Goal: Task Accomplishment & Management: Manage account settings

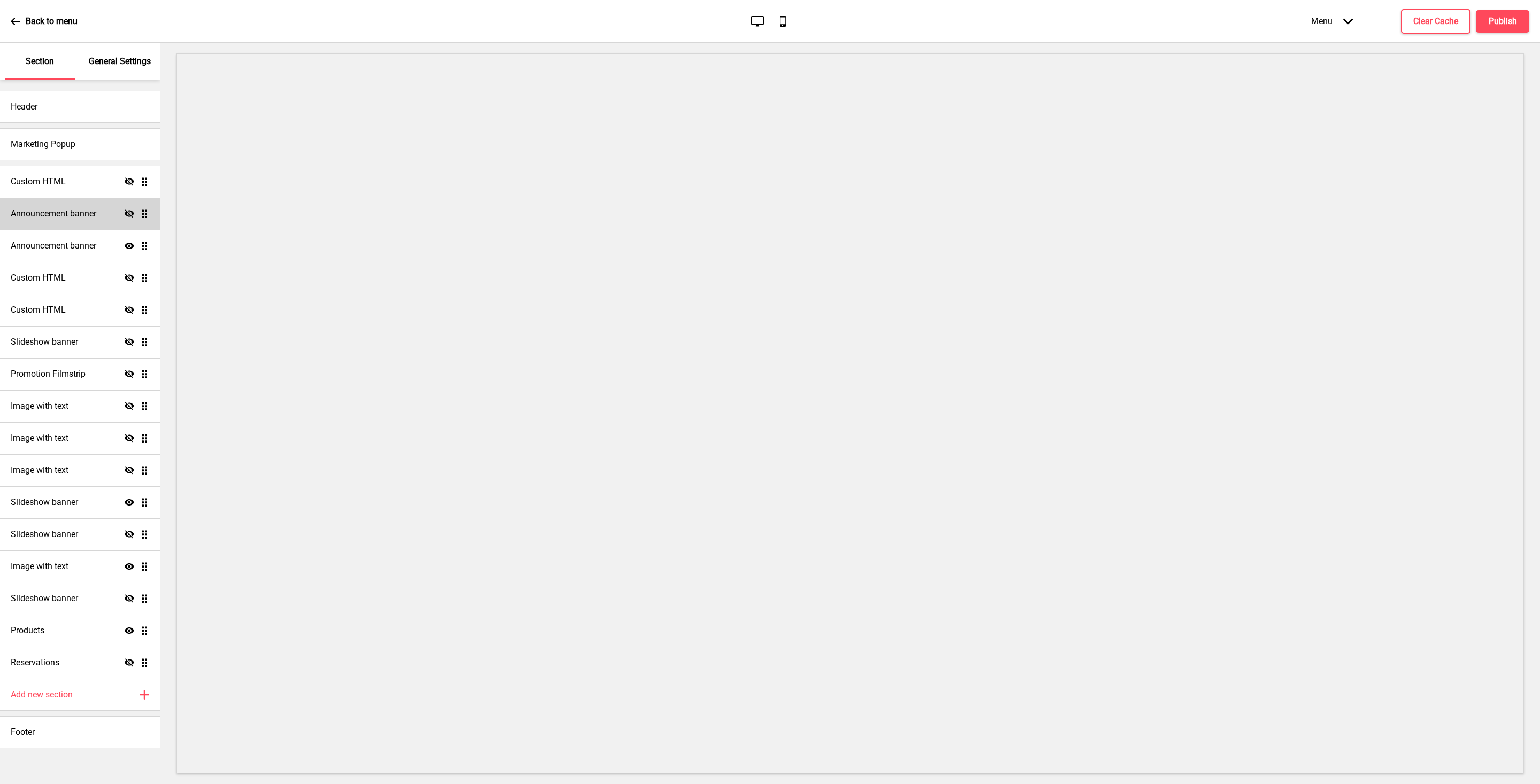
click at [51, 215] on h4 "Announcement banner" at bounding box center [53, 214] width 85 height 12
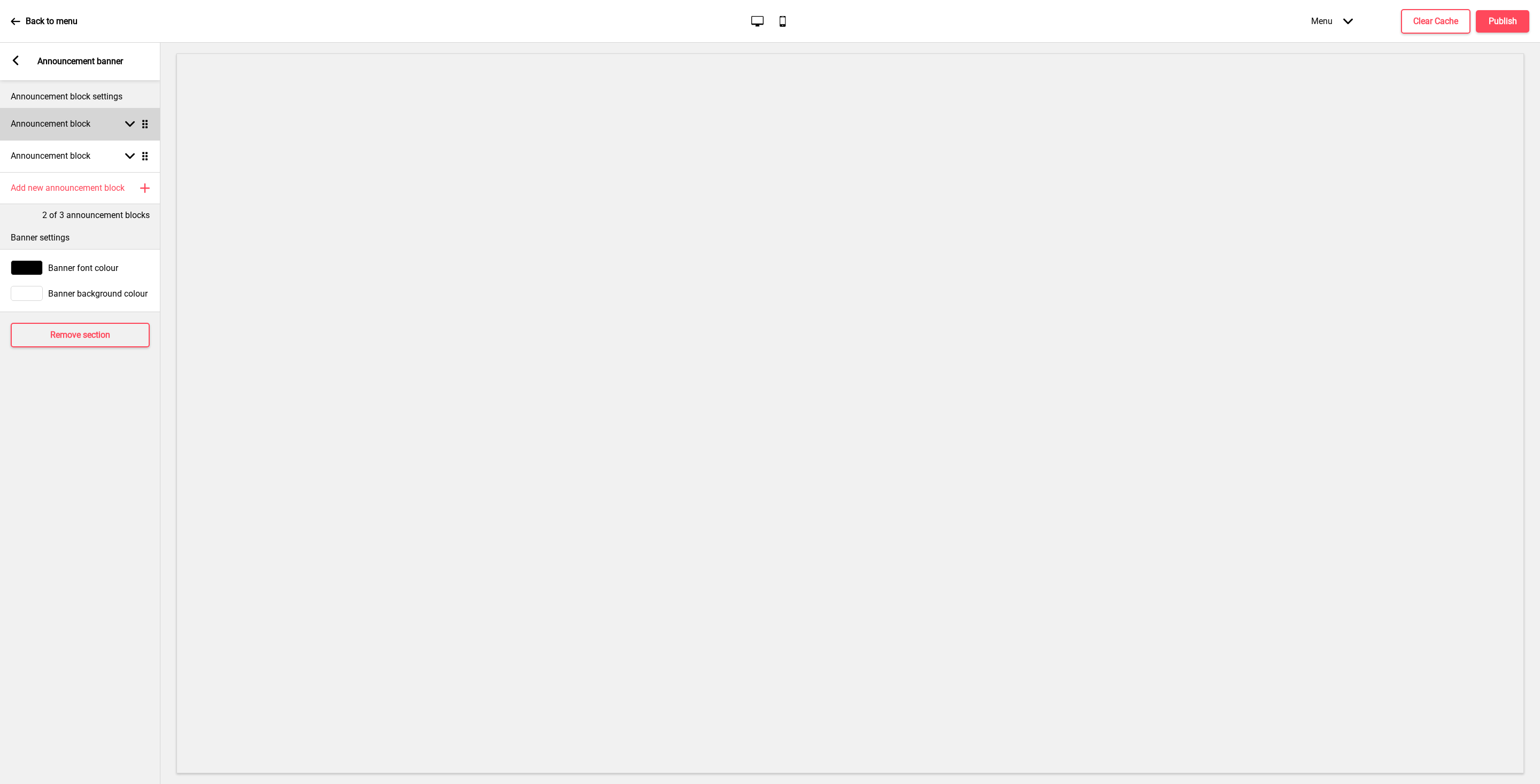
click at [122, 119] on div "Arrow down Drag" at bounding box center [135, 124] width 30 height 10
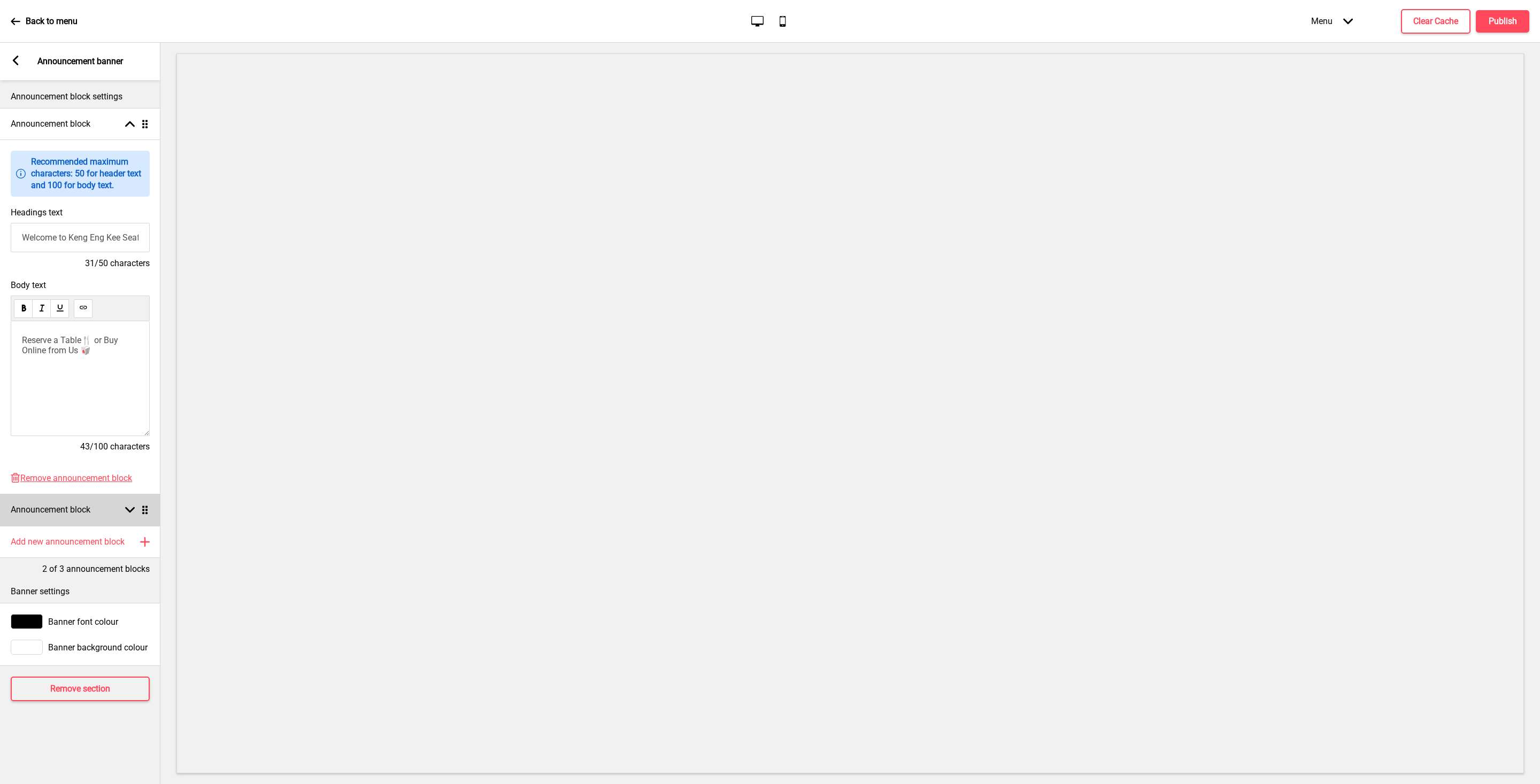
click at [91, 511] on h4 "Announcement block" at bounding box center [50, 510] width 79 height 12
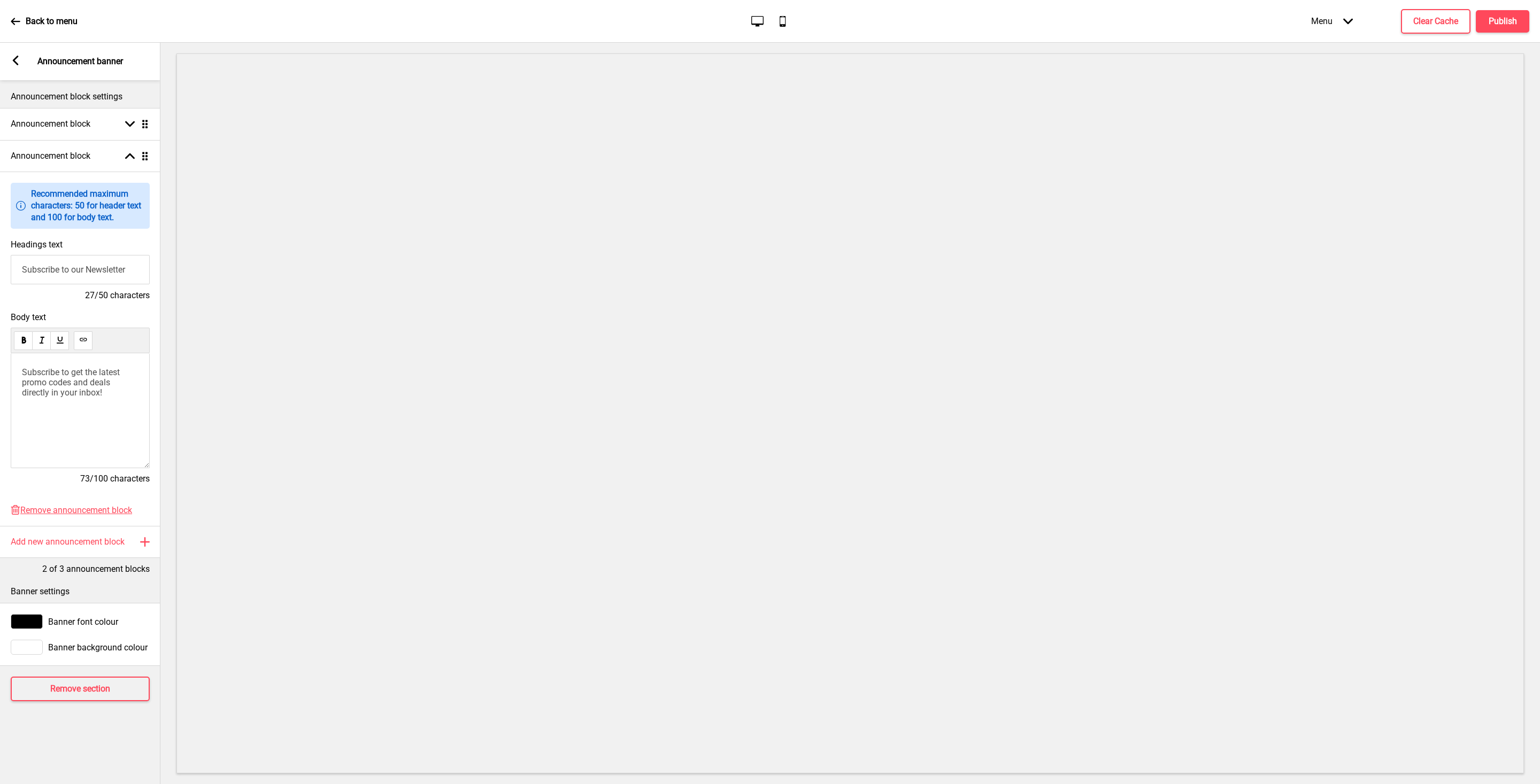
click at [19, 55] on div "Arrow left Announcement banner" at bounding box center [80, 62] width 160 height 38
click at [15, 61] on icon at bounding box center [16, 60] width 6 height 10
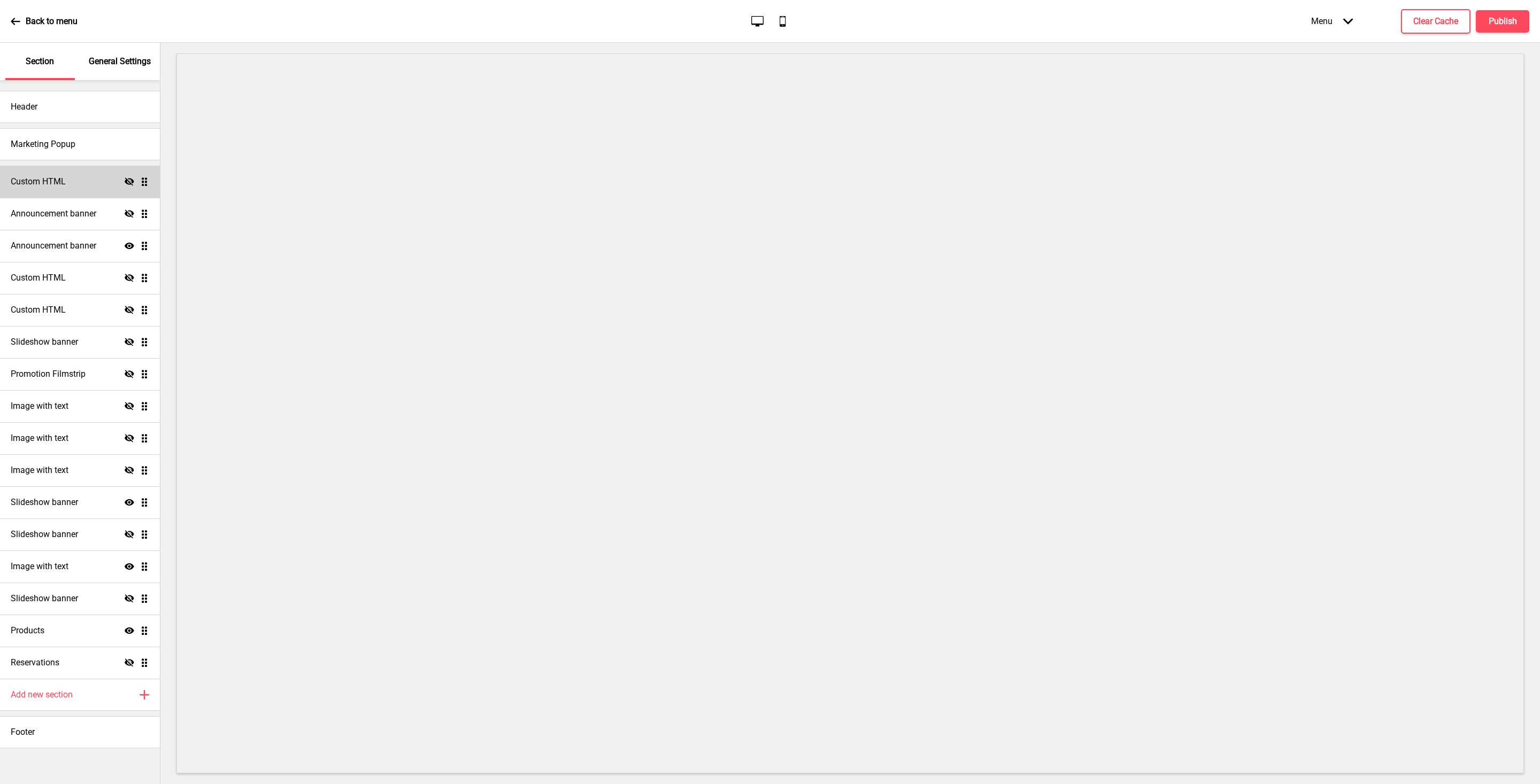
click at [32, 182] on h4 "Custom HTML" at bounding box center [38, 182] width 55 height 12
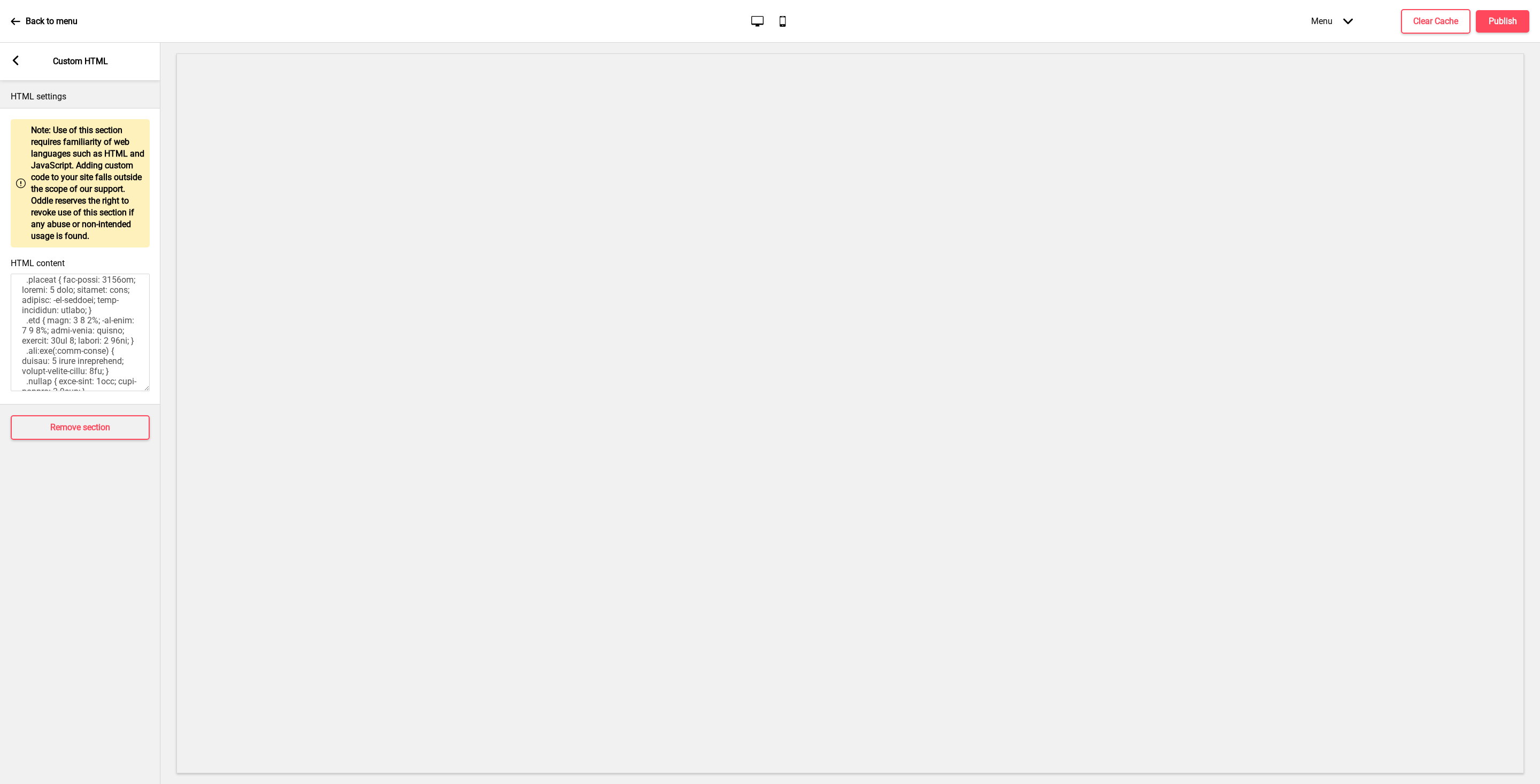
scroll to position [619, 0]
click at [16, 63] on icon at bounding box center [16, 60] width 6 height 10
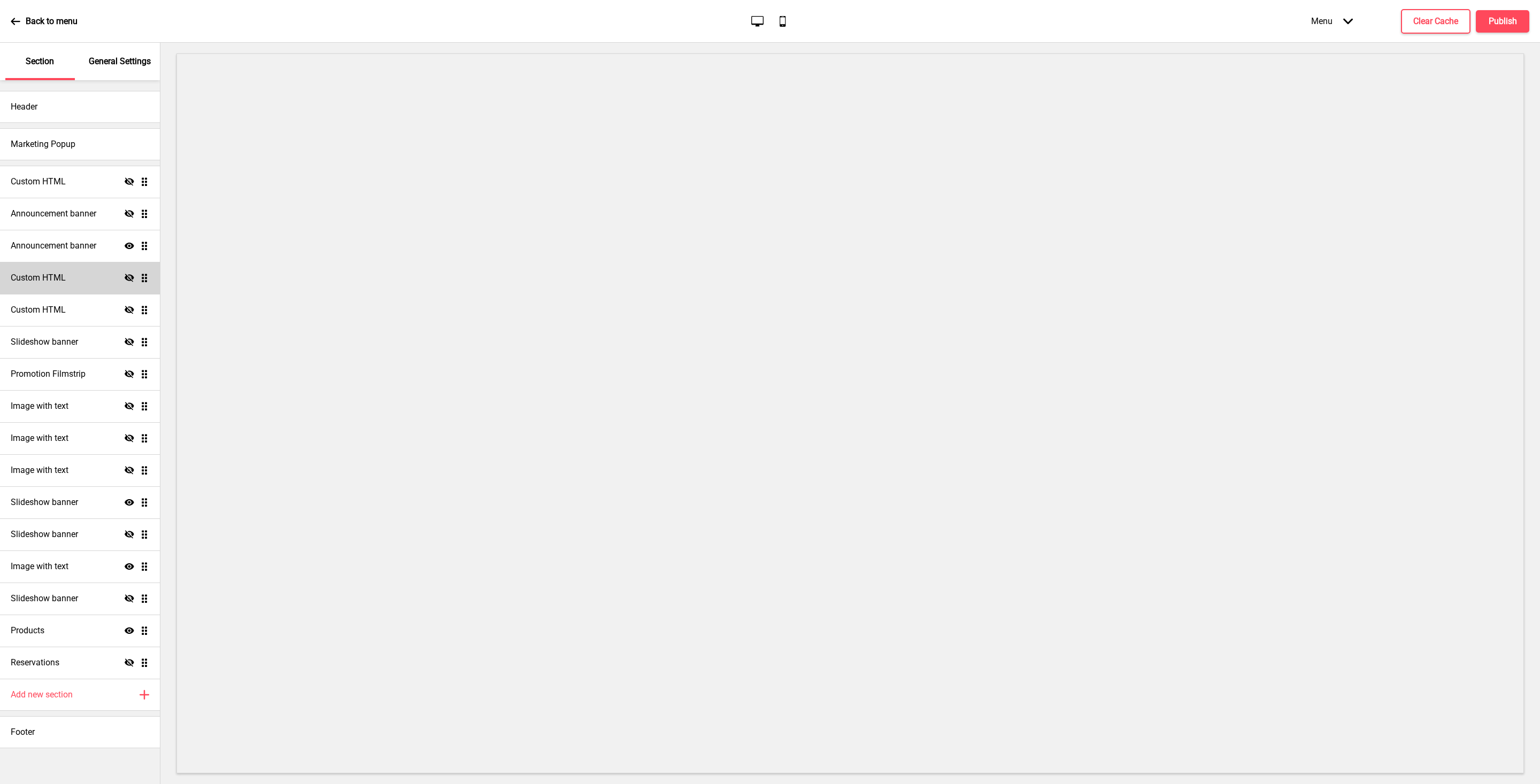
click at [31, 282] on h4 "Custom HTML" at bounding box center [38, 278] width 55 height 12
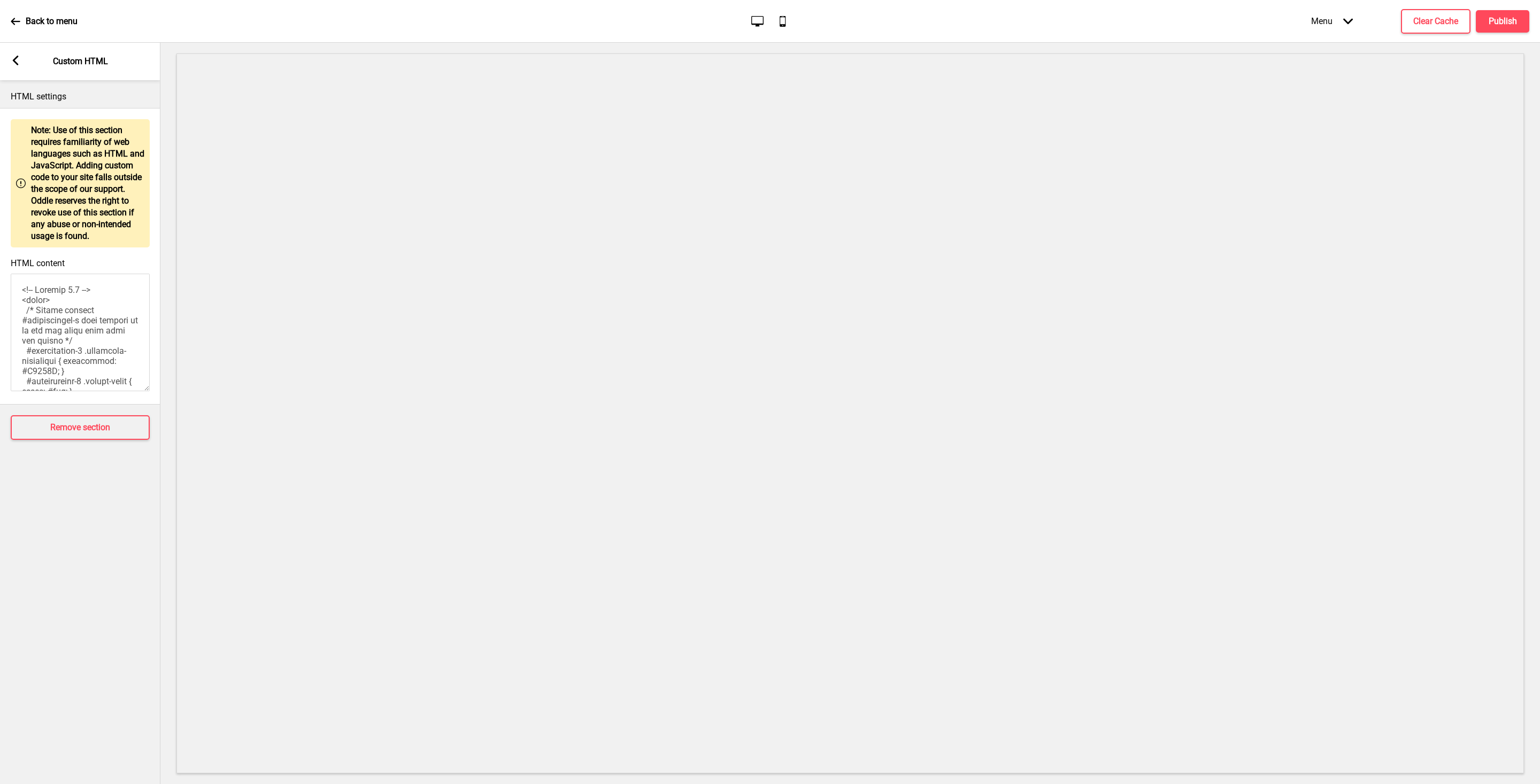
click at [19, 58] on rect at bounding box center [15, 60] width 10 height 10
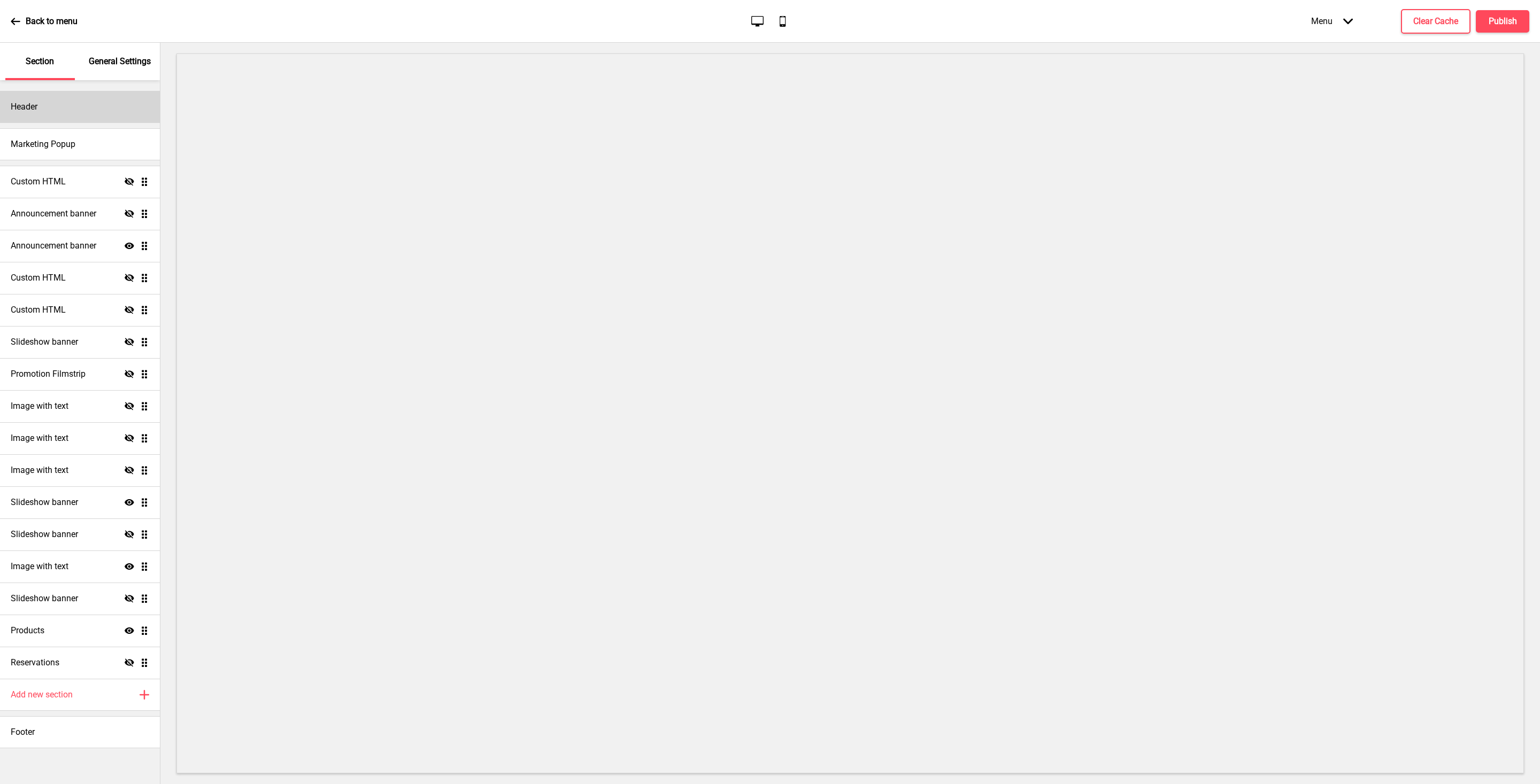
click at [47, 112] on div "Header" at bounding box center [80, 106] width 160 height 32
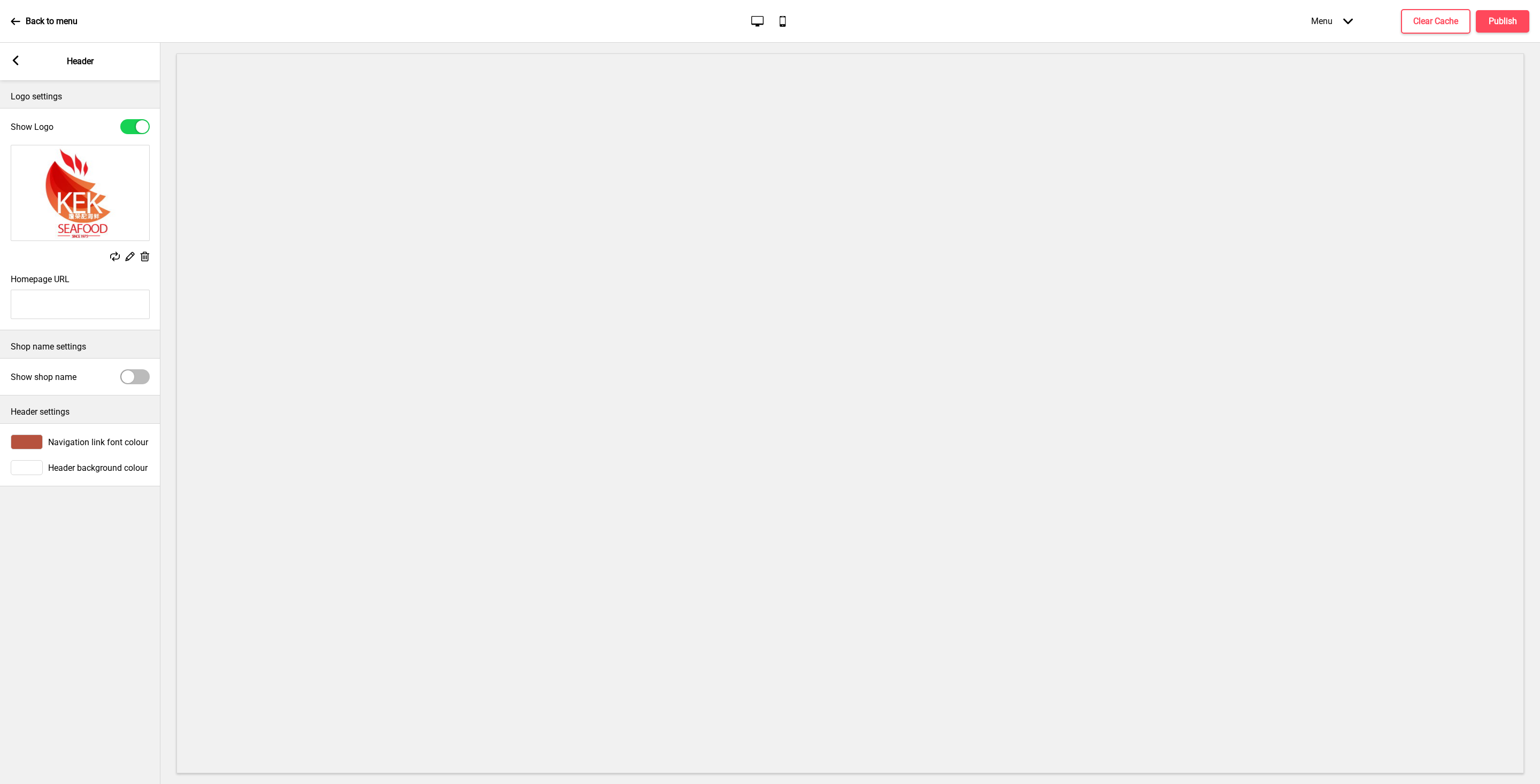
click at [17, 53] on div "Arrow left Header" at bounding box center [80, 62] width 160 height 38
click at [17, 57] on icon at bounding box center [16, 60] width 6 height 10
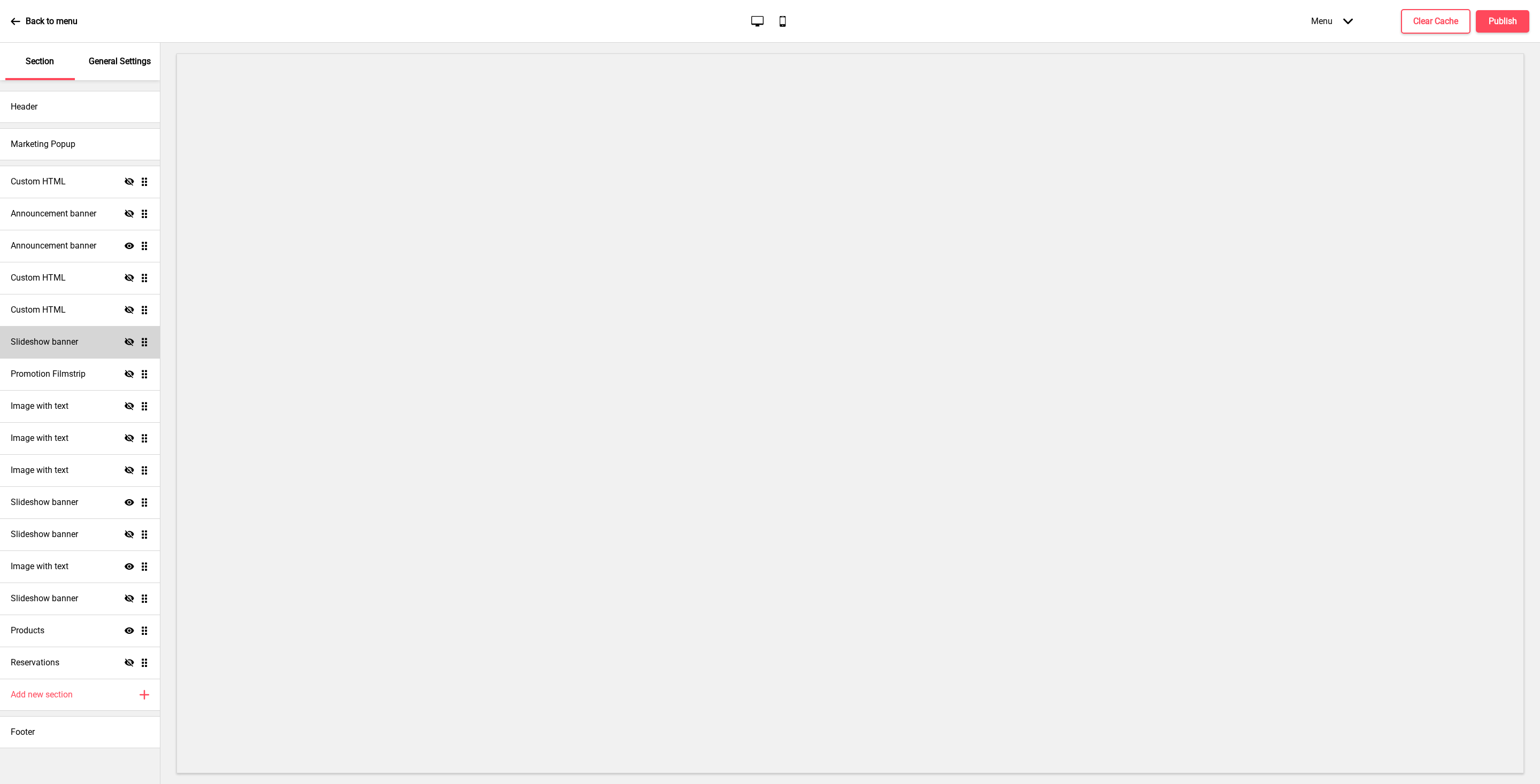
click at [47, 339] on h4 "Slideshow banner" at bounding box center [44, 342] width 67 height 12
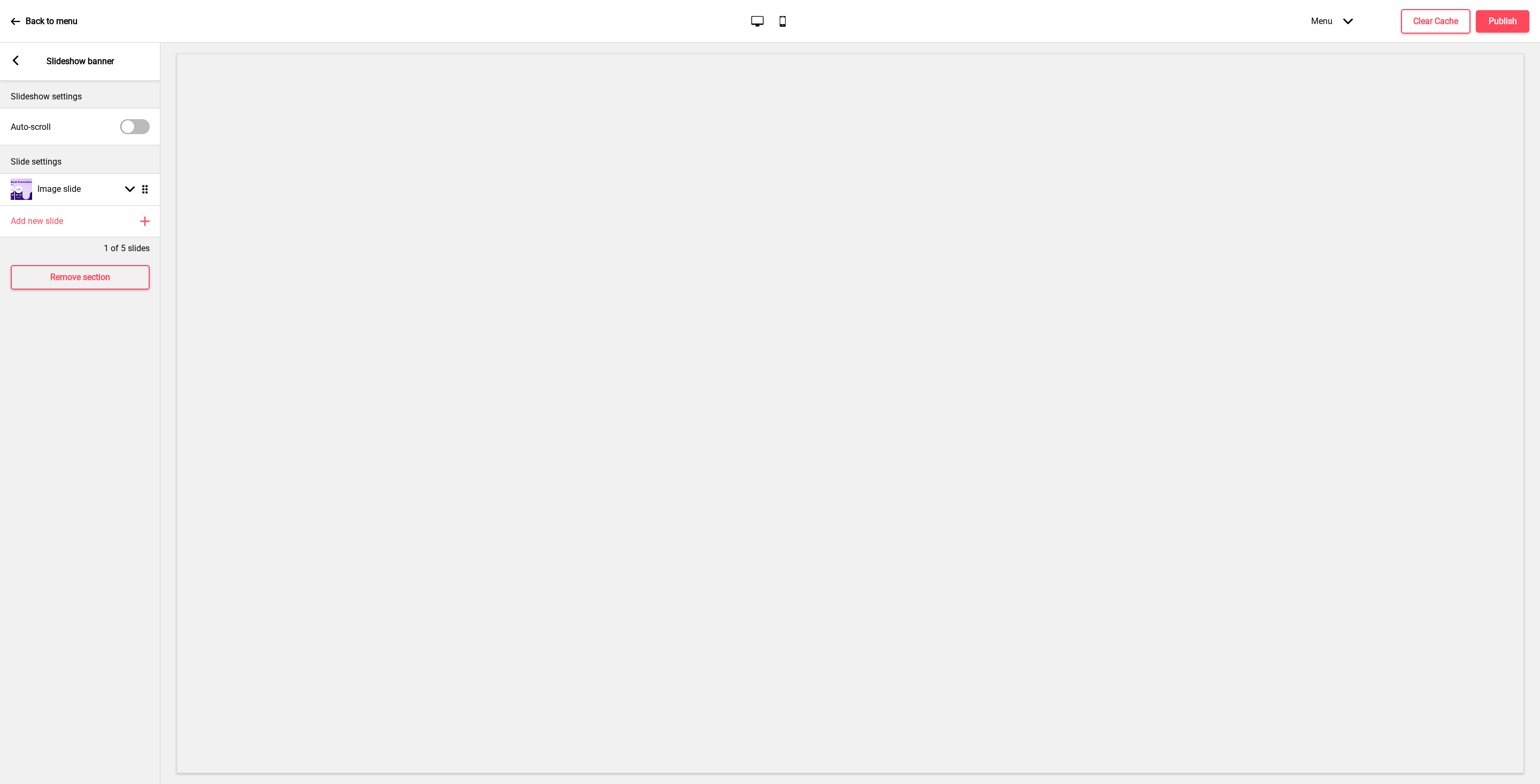
click at [14, 56] on rect at bounding box center [15, 60] width 10 height 10
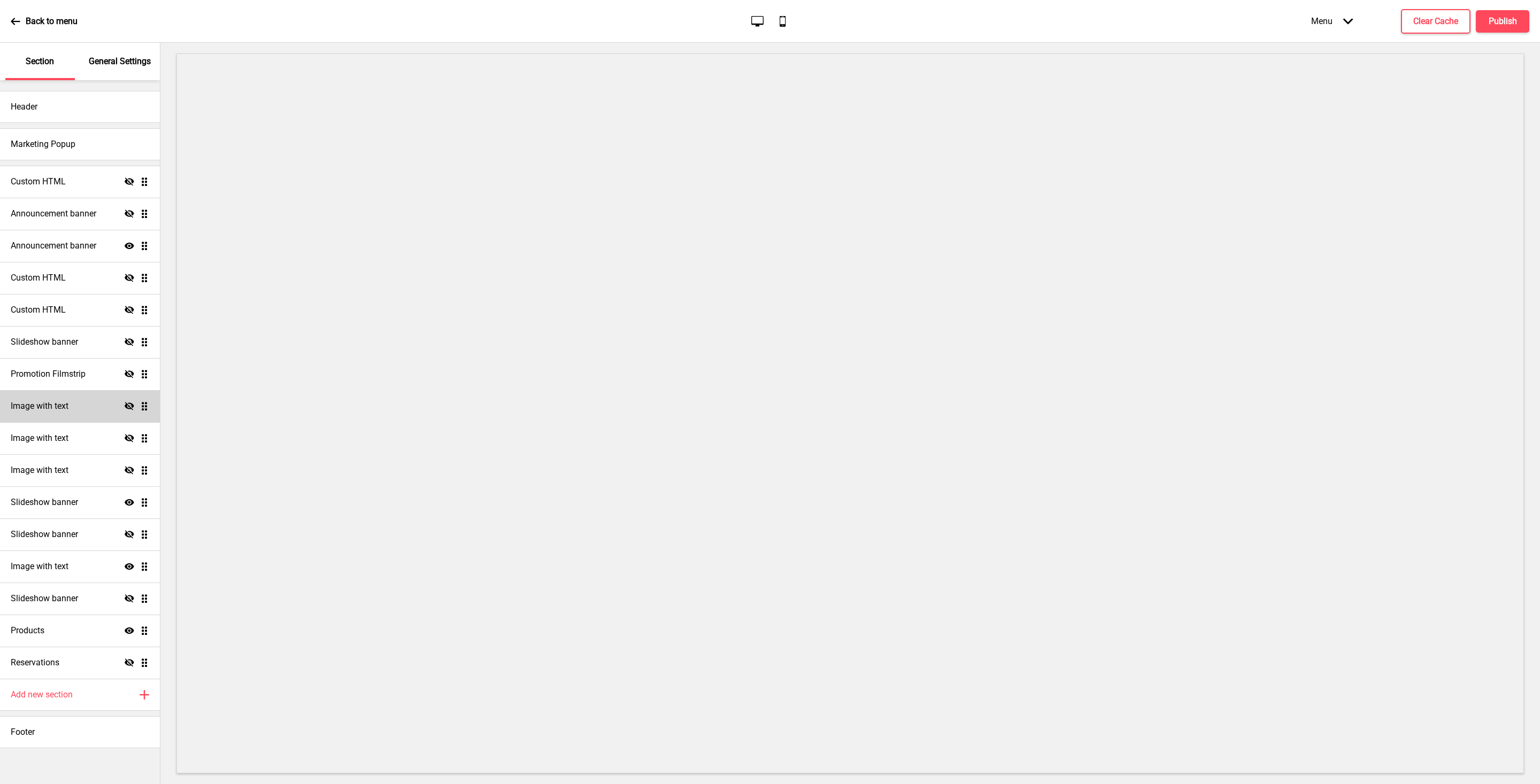
click at [41, 405] on h4 "Image with text" at bounding box center [39, 406] width 57 height 12
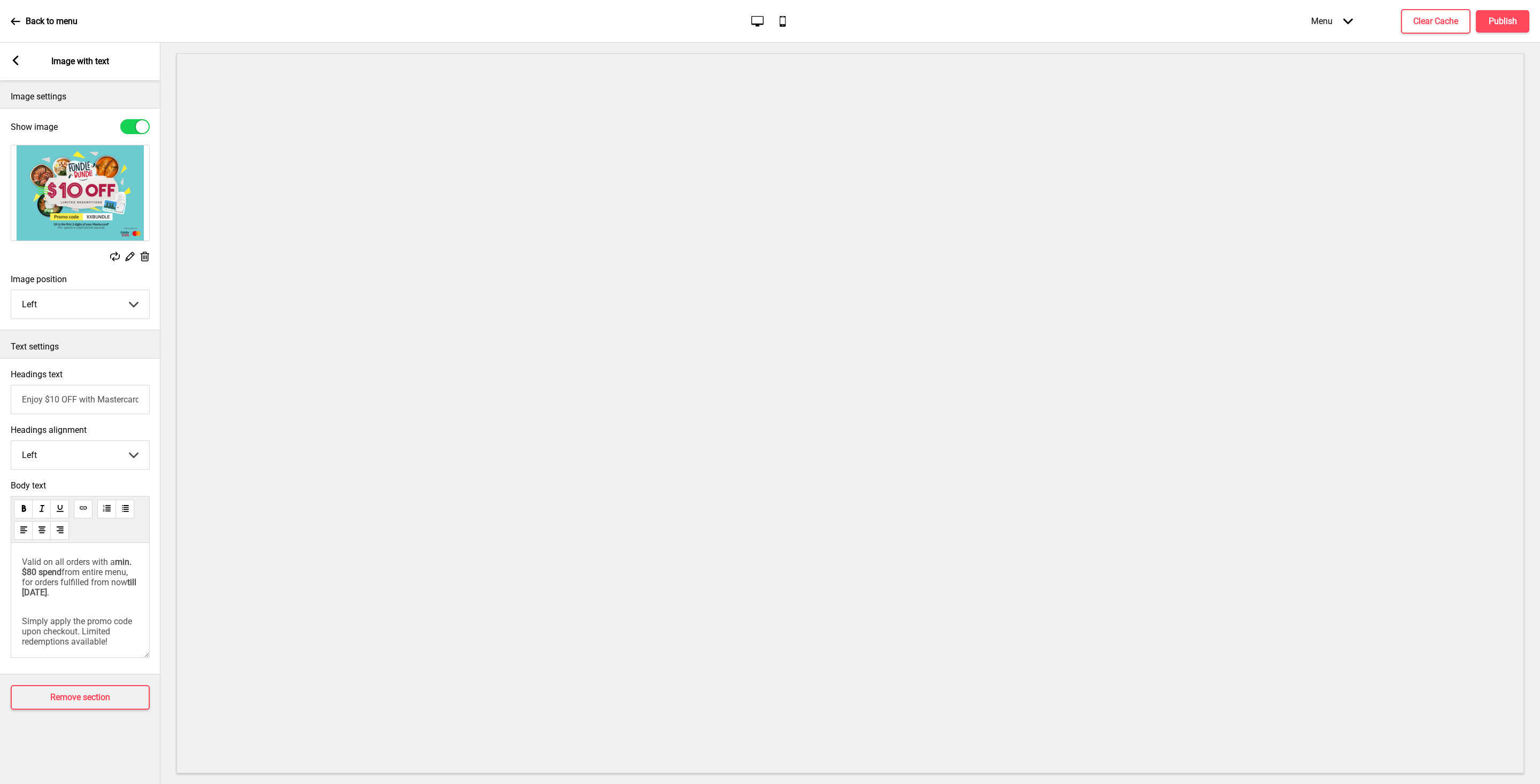
click at [18, 58] on rect at bounding box center [15, 60] width 10 height 10
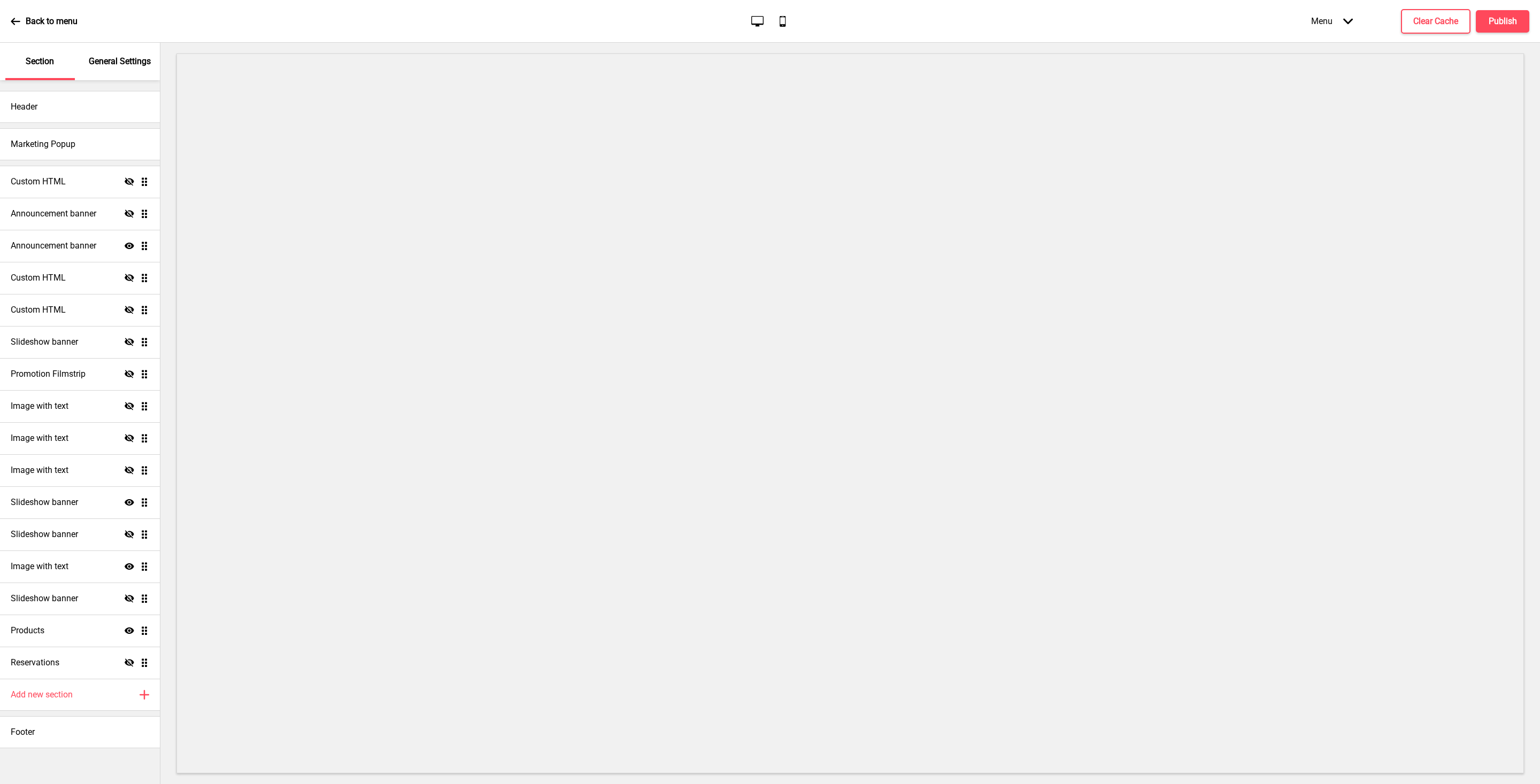
click at [96, 61] on p "General Settings" at bounding box center [119, 62] width 62 height 12
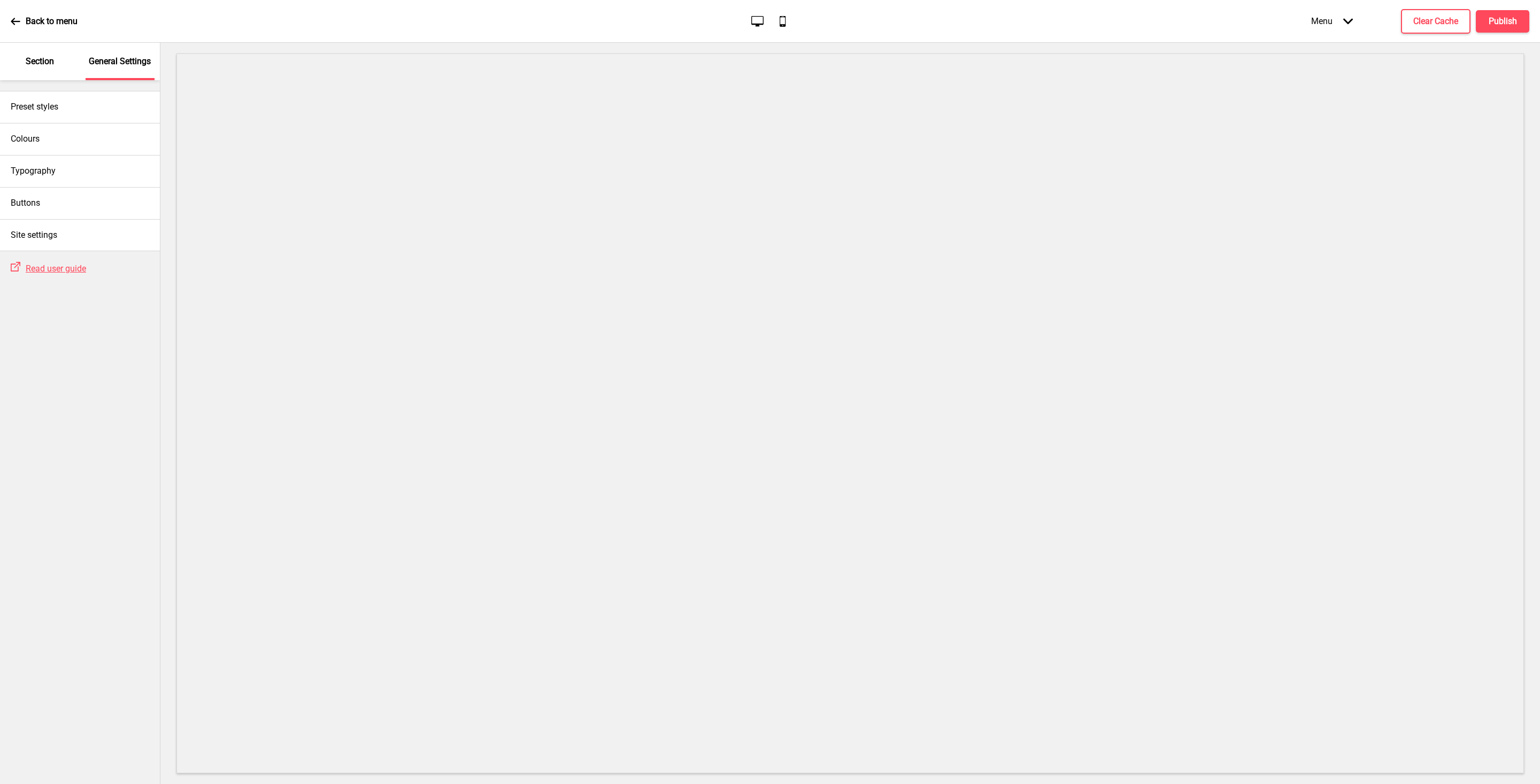
click at [45, 60] on p "Section" at bounding box center [40, 62] width 29 height 12
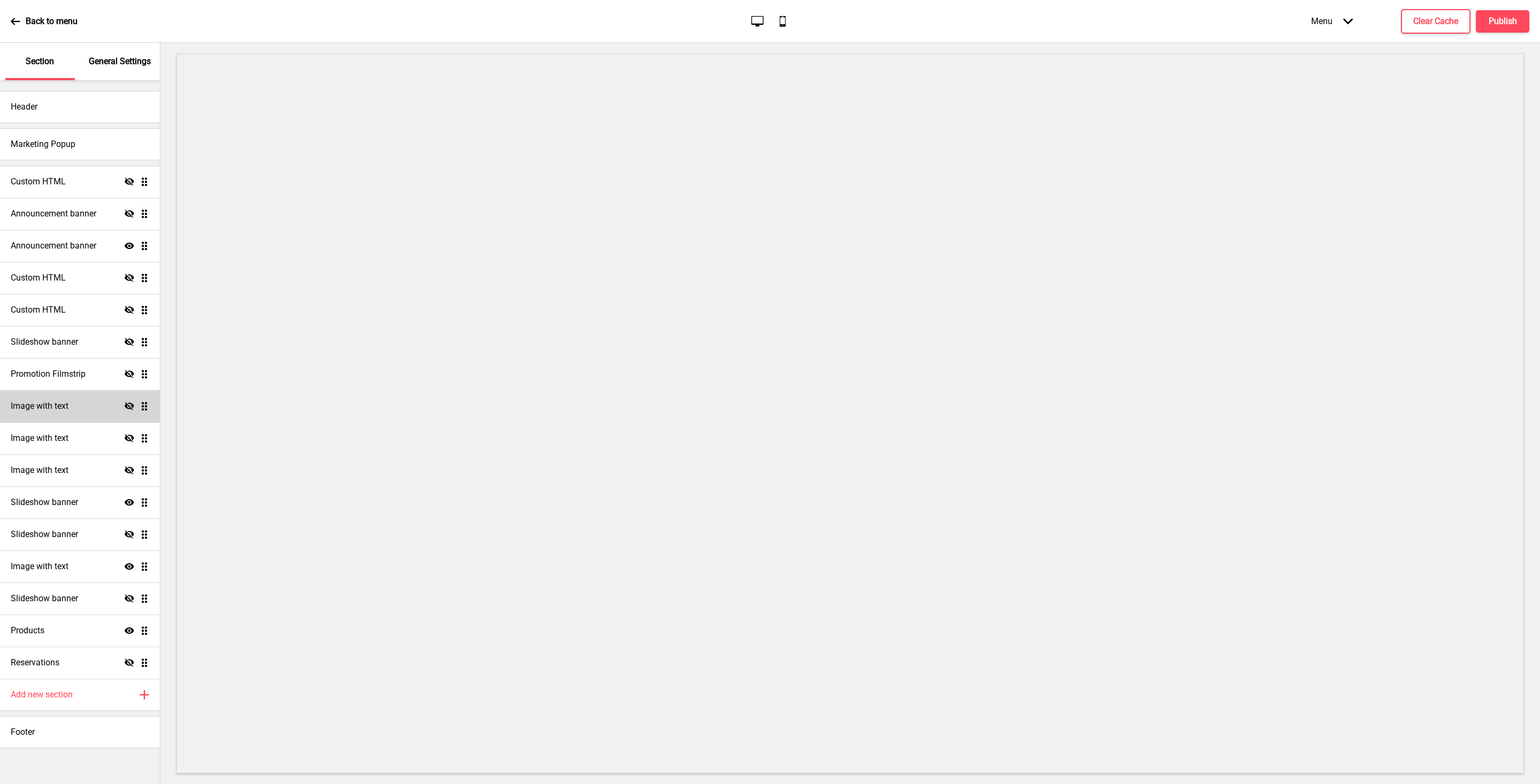
click at [37, 403] on h4 "Image with text" at bounding box center [39, 406] width 57 height 12
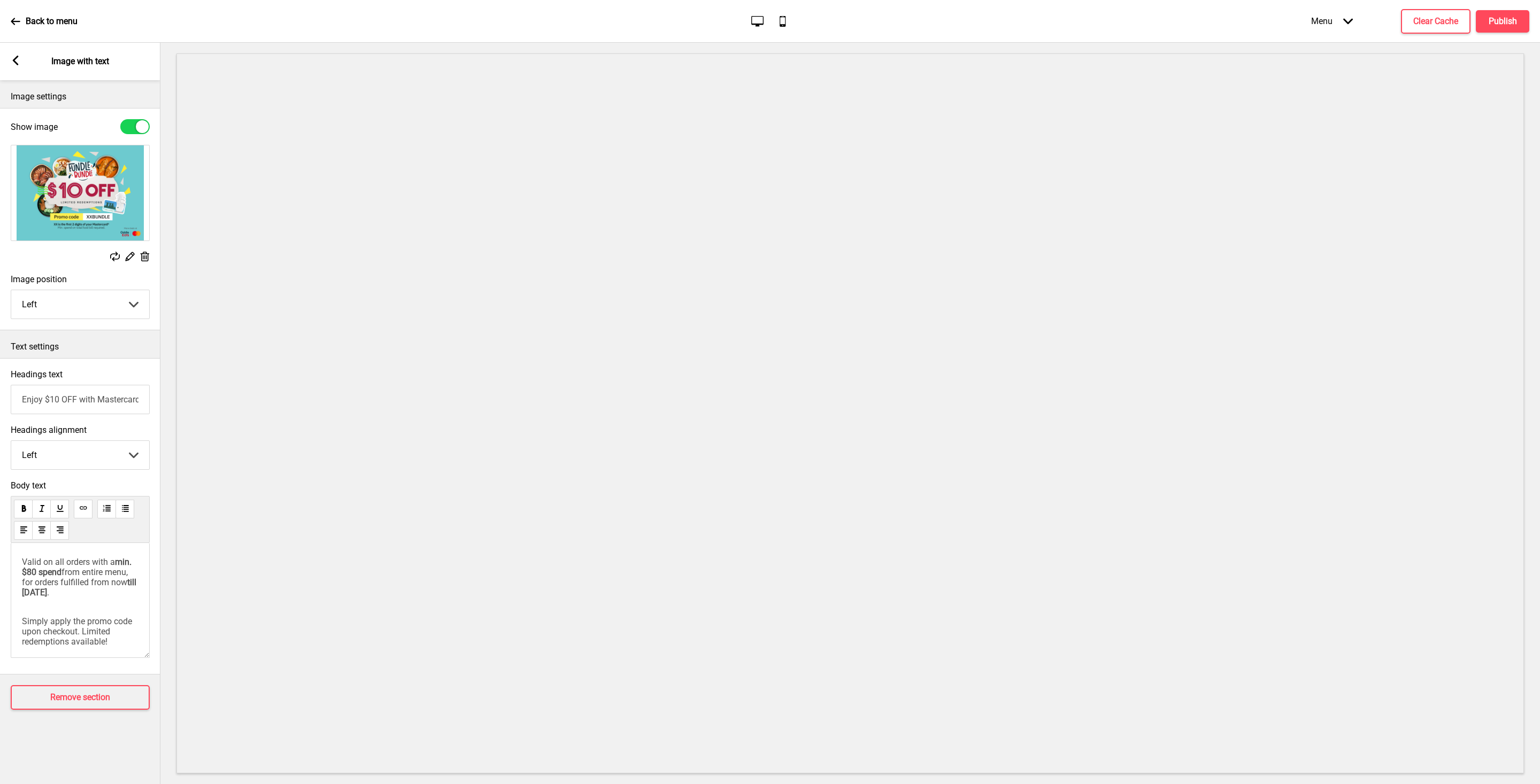
click at [14, 57] on rect at bounding box center [15, 60] width 10 height 10
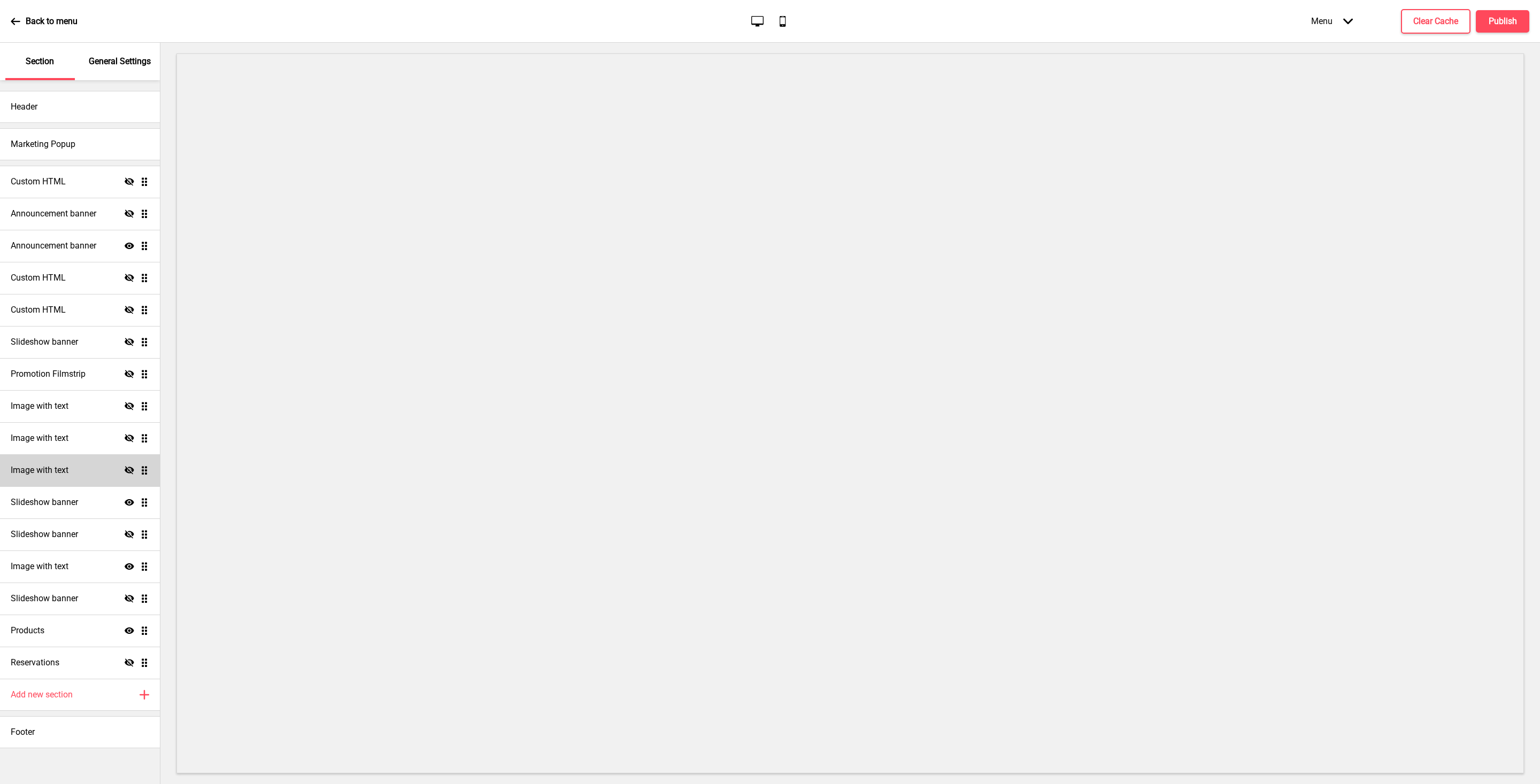
click at [47, 474] on h4 "Image with text" at bounding box center [39, 471] width 57 height 12
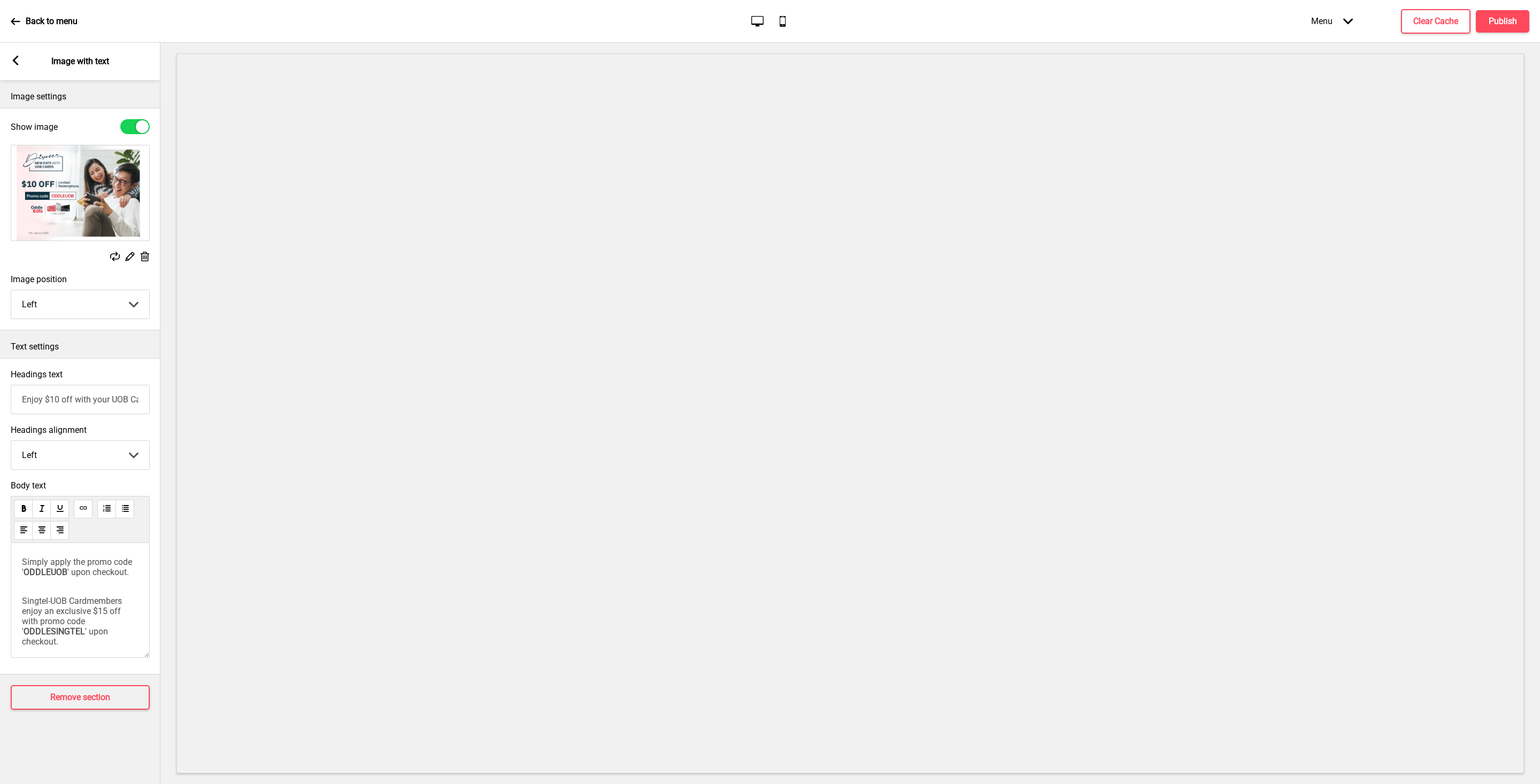
click at [13, 64] on rect at bounding box center [15, 60] width 10 height 10
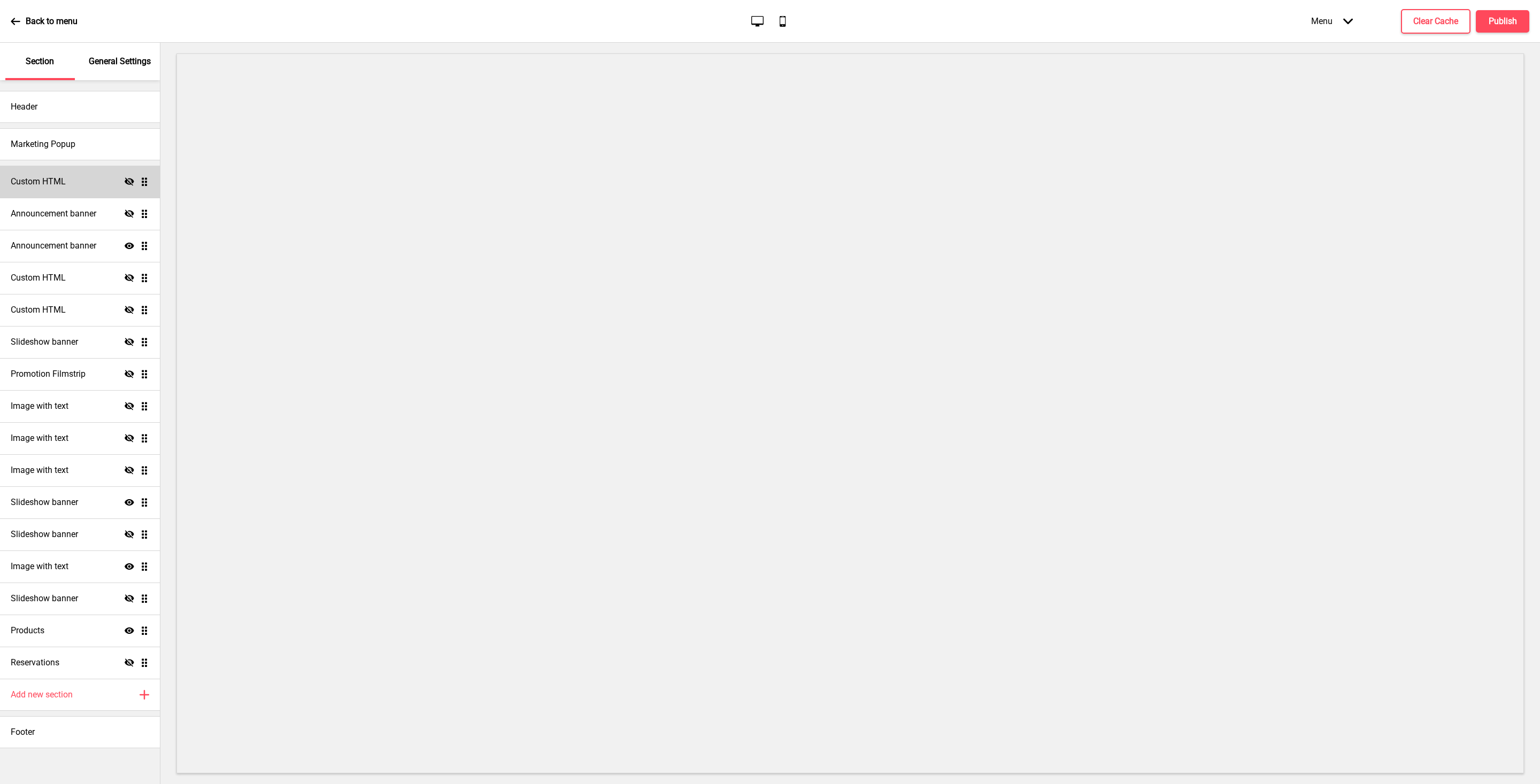
click at [26, 181] on h4 "Custom HTML" at bounding box center [38, 182] width 55 height 12
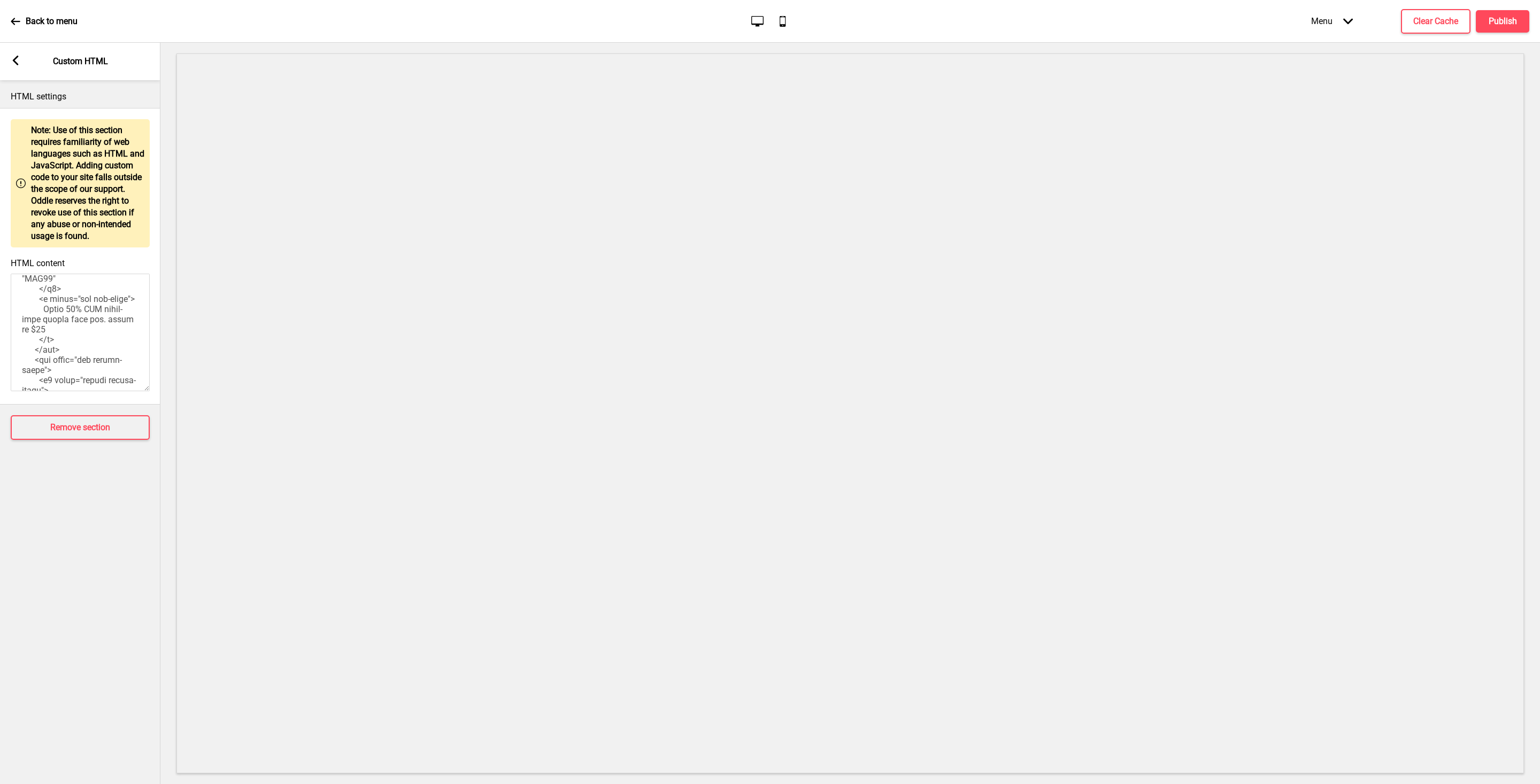
scroll to position [257, 0]
click at [96, 301] on textarea "HTML content" at bounding box center [80, 332] width 139 height 118
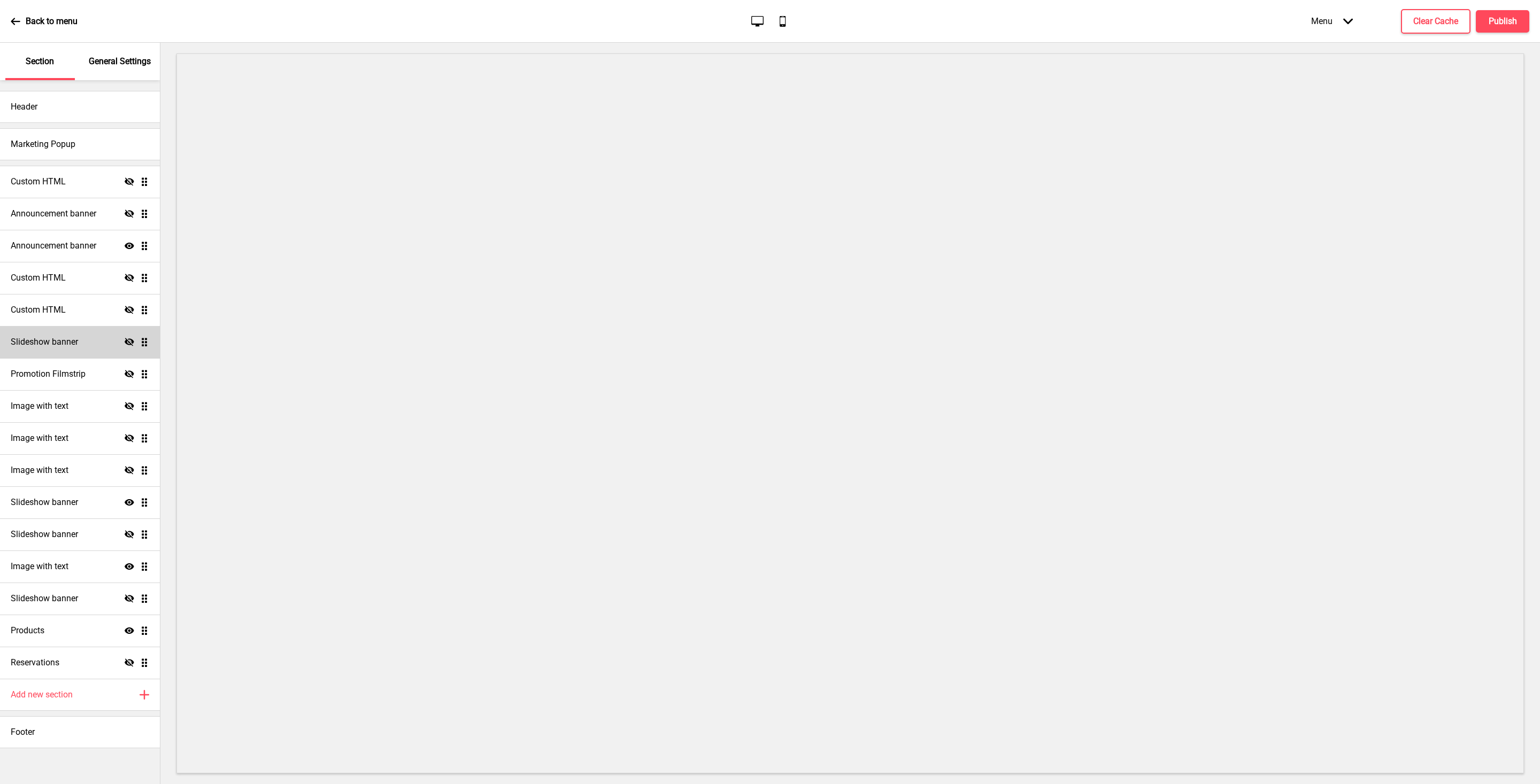
click at [48, 340] on h4 "Slideshow banner" at bounding box center [44, 342] width 67 height 12
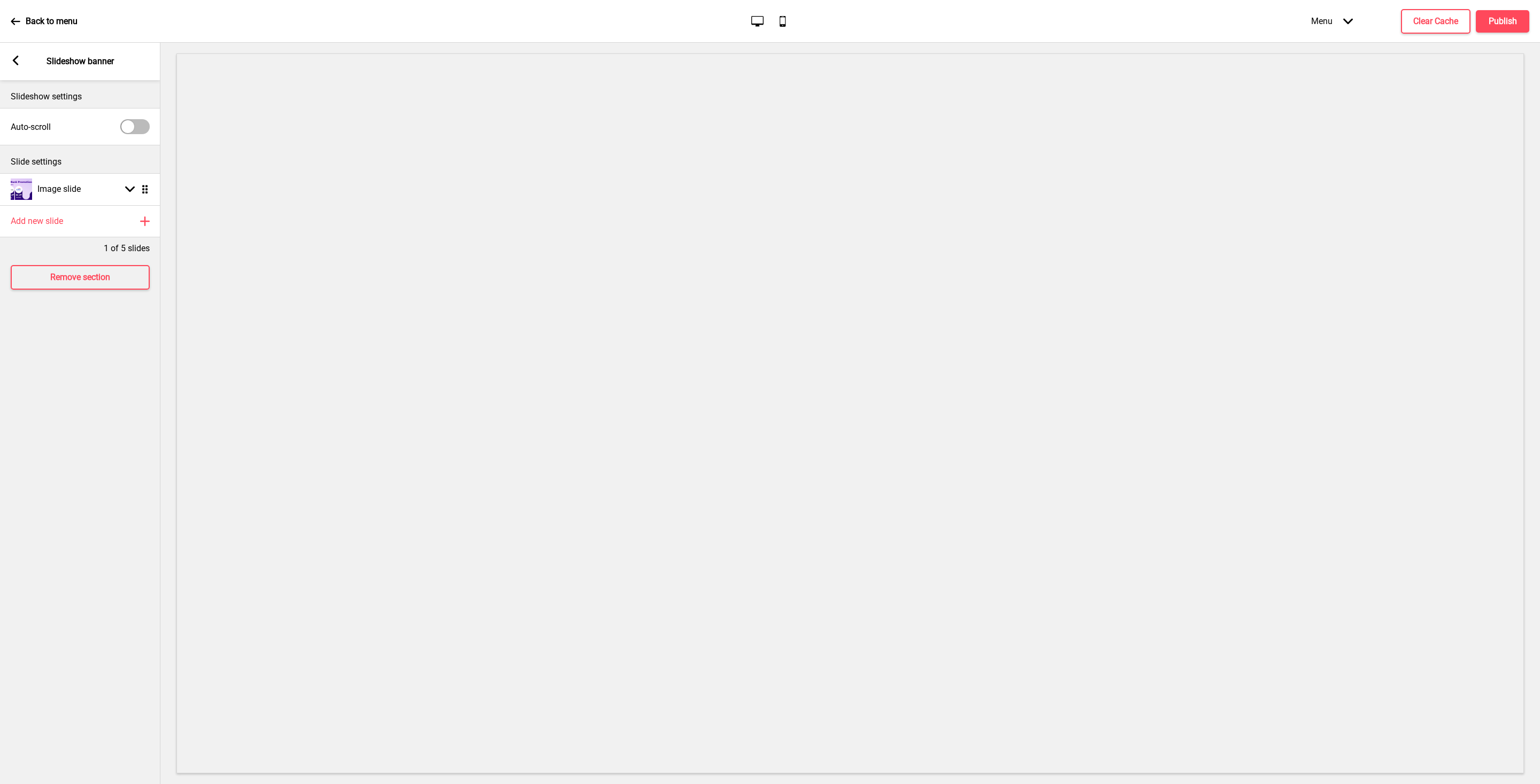
click at [17, 61] on rect at bounding box center [15, 60] width 10 height 10
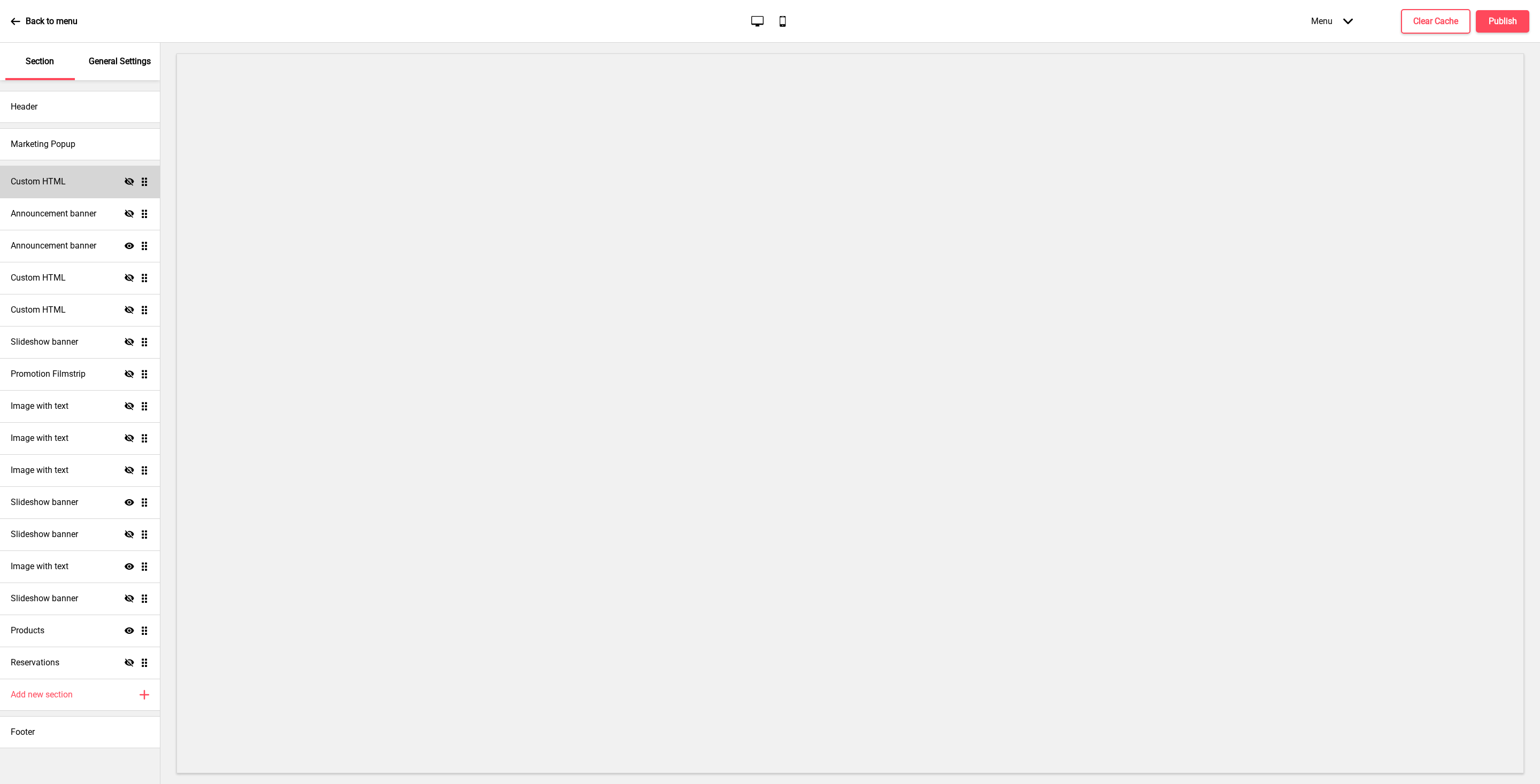
click at [88, 193] on div "Custom HTML Hide Drag" at bounding box center [80, 181] width 160 height 32
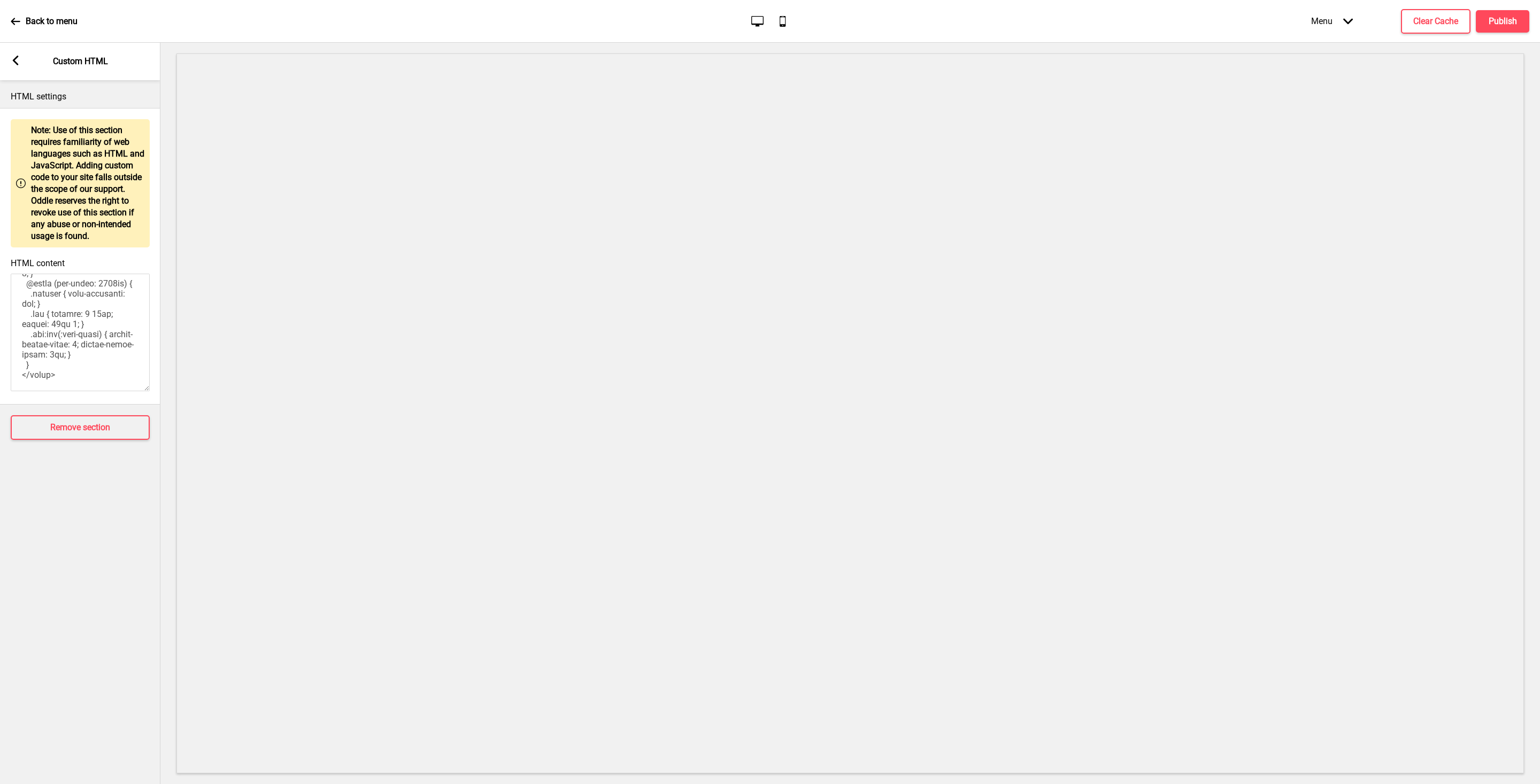
scroll to position [816, 0]
click at [11, 55] on div "Arrow left Custom HTML" at bounding box center [80, 62] width 160 height 38
click at [14, 61] on icon at bounding box center [16, 60] width 6 height 10
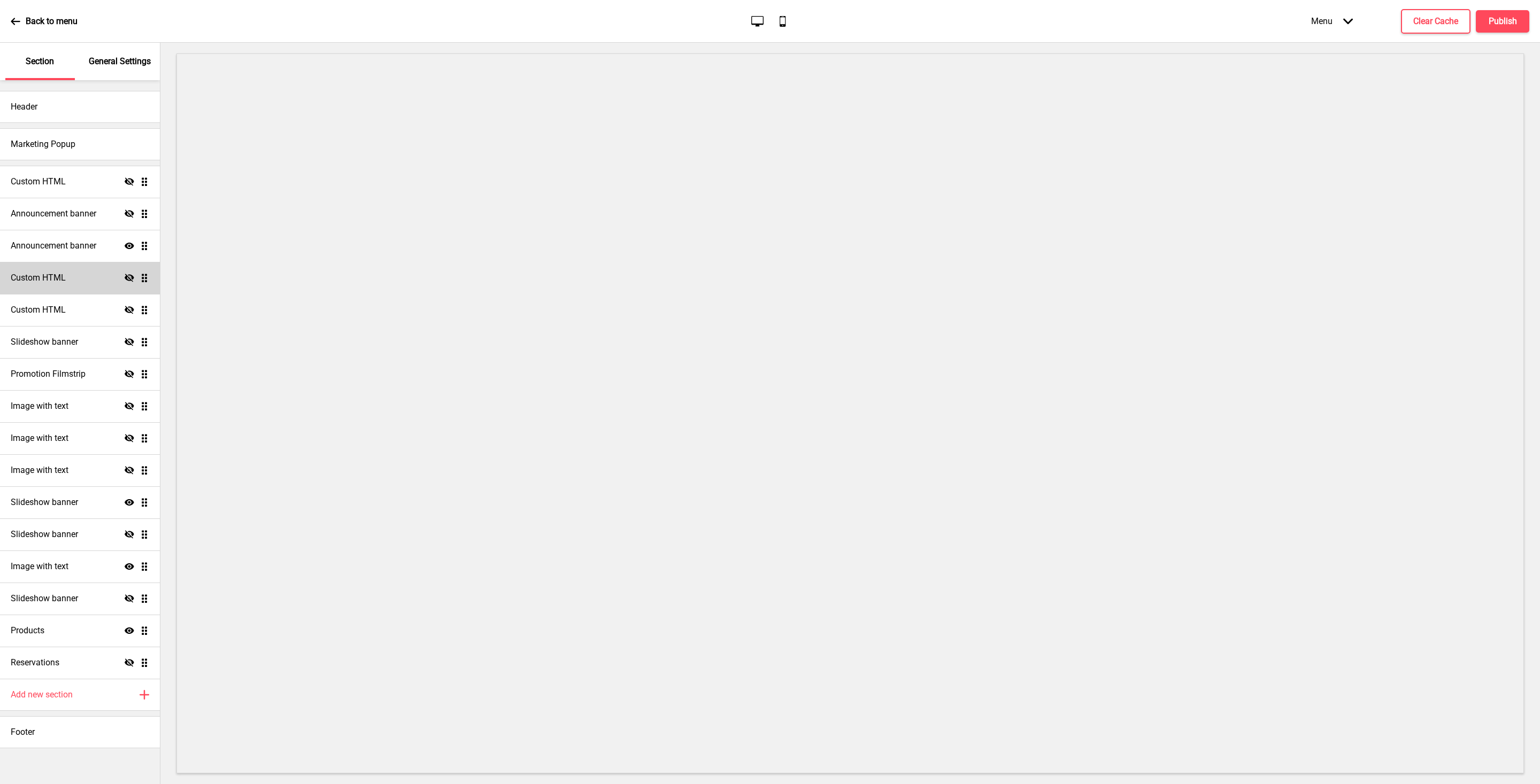
click at [54, 282] on h4 "Custom HTML" at bounding box center [38, 278] width 55 height 12
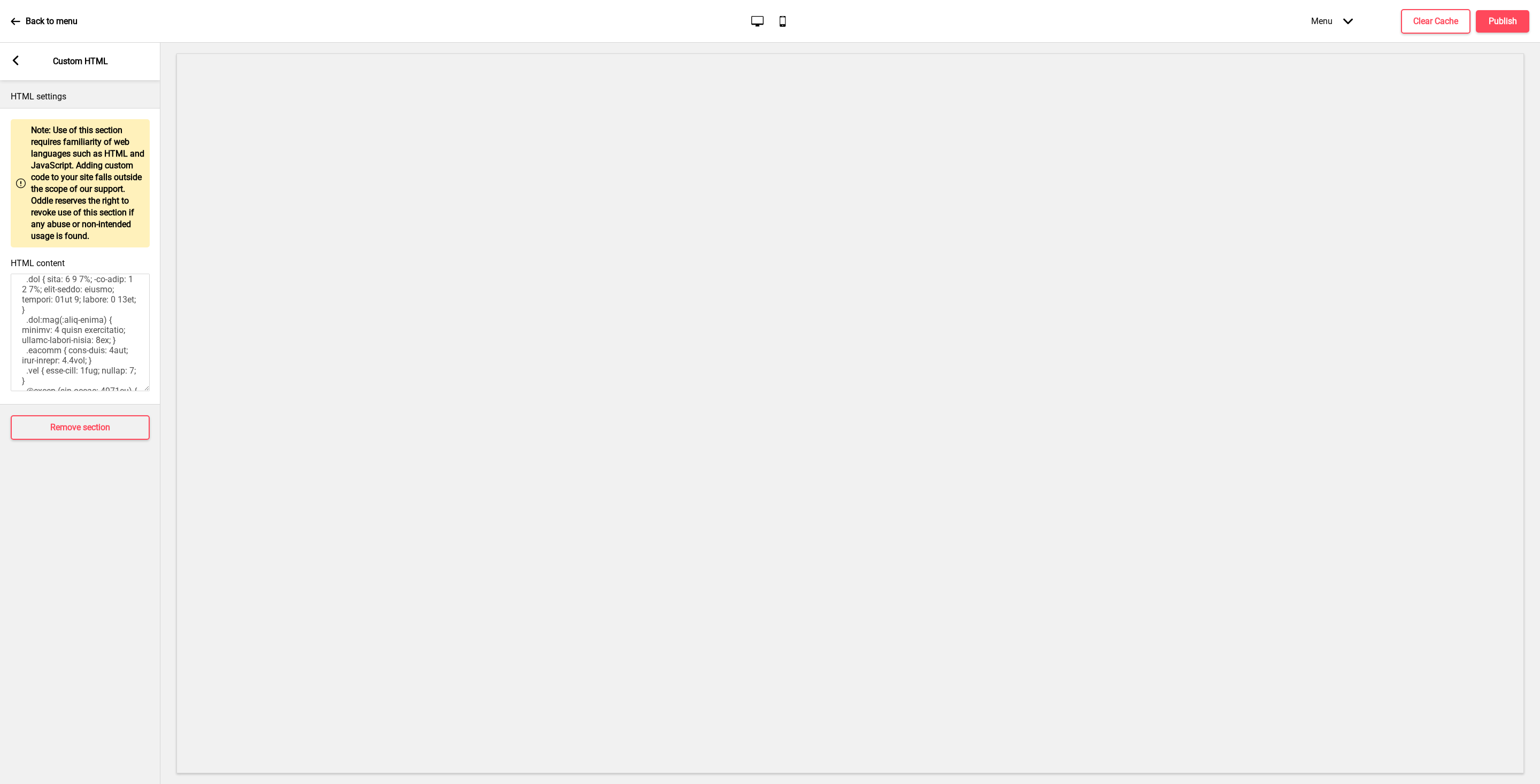
scroll to position [625, 0]
click at [10, 57] on div "Arrow left Custom HTML" at bounding box center [80, 62] width 160 height 38
click at [16, 61] on icon at bounding box center [16, 60] width 6 height 10
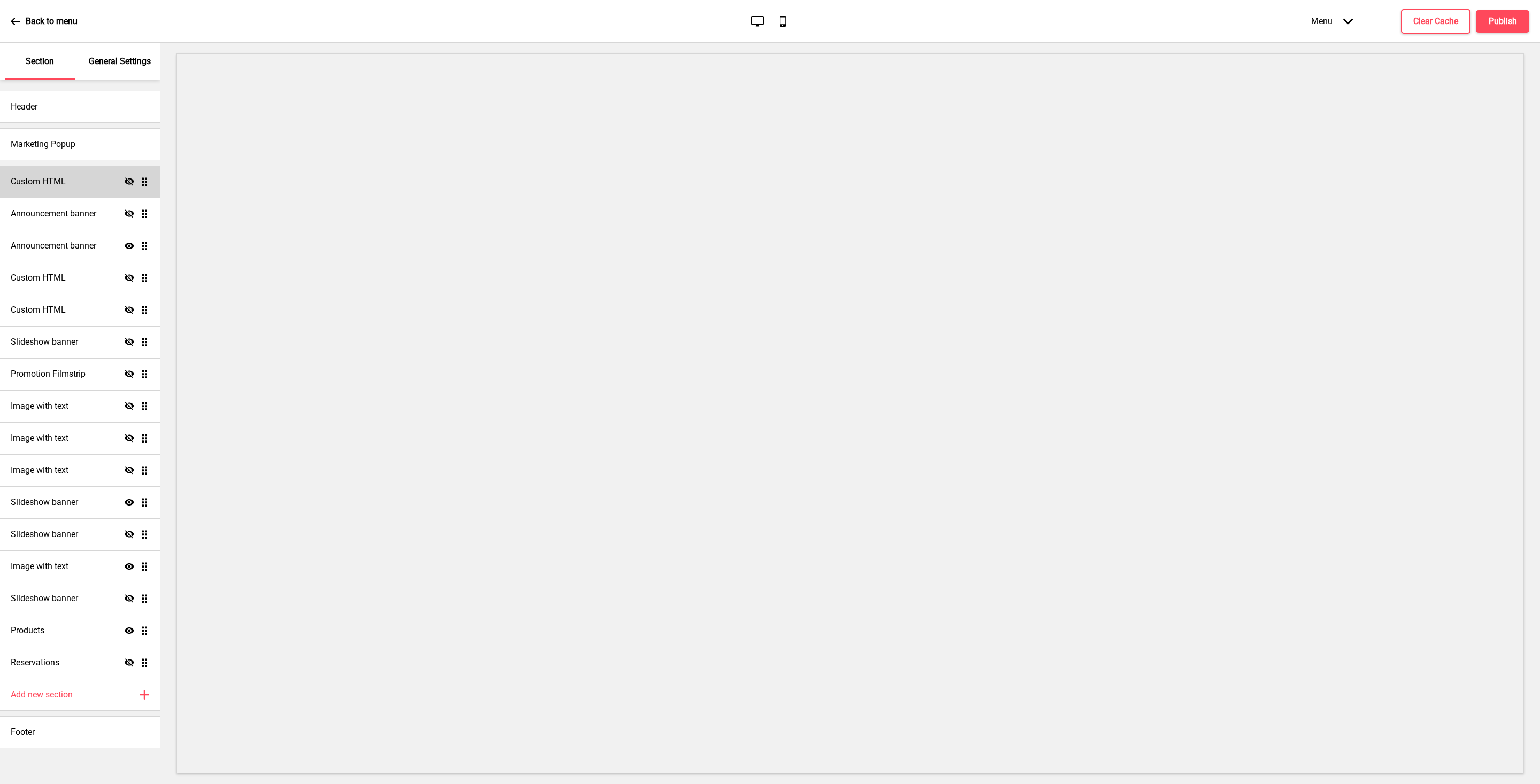
click at [55, 182] on h4 "Custom HTML" at bounding box center [38, 182] width 55 height 12
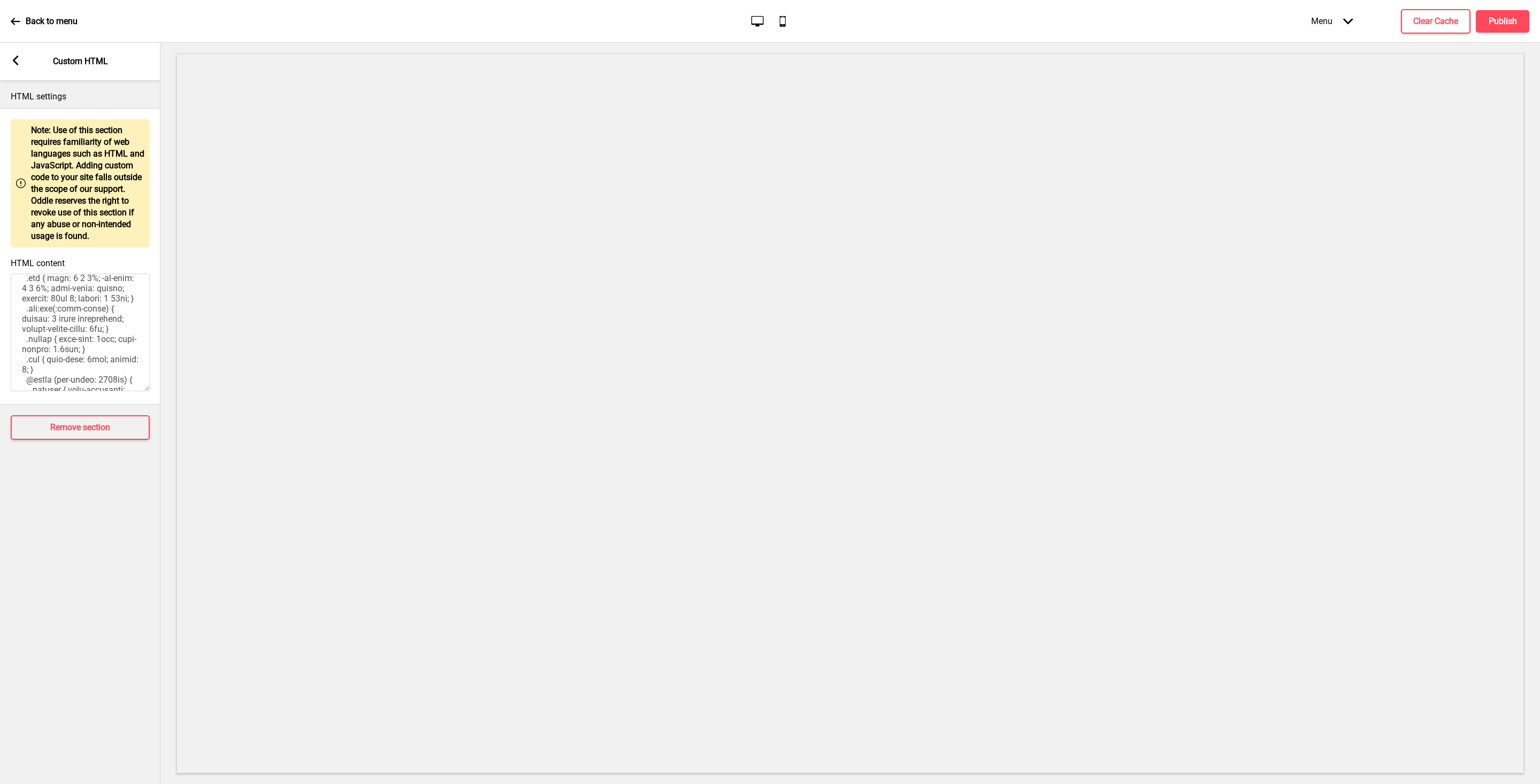
scroll to position [816, 0]
click at [16, 57] on icon at bounding box center [16, 60] width 6 height 10
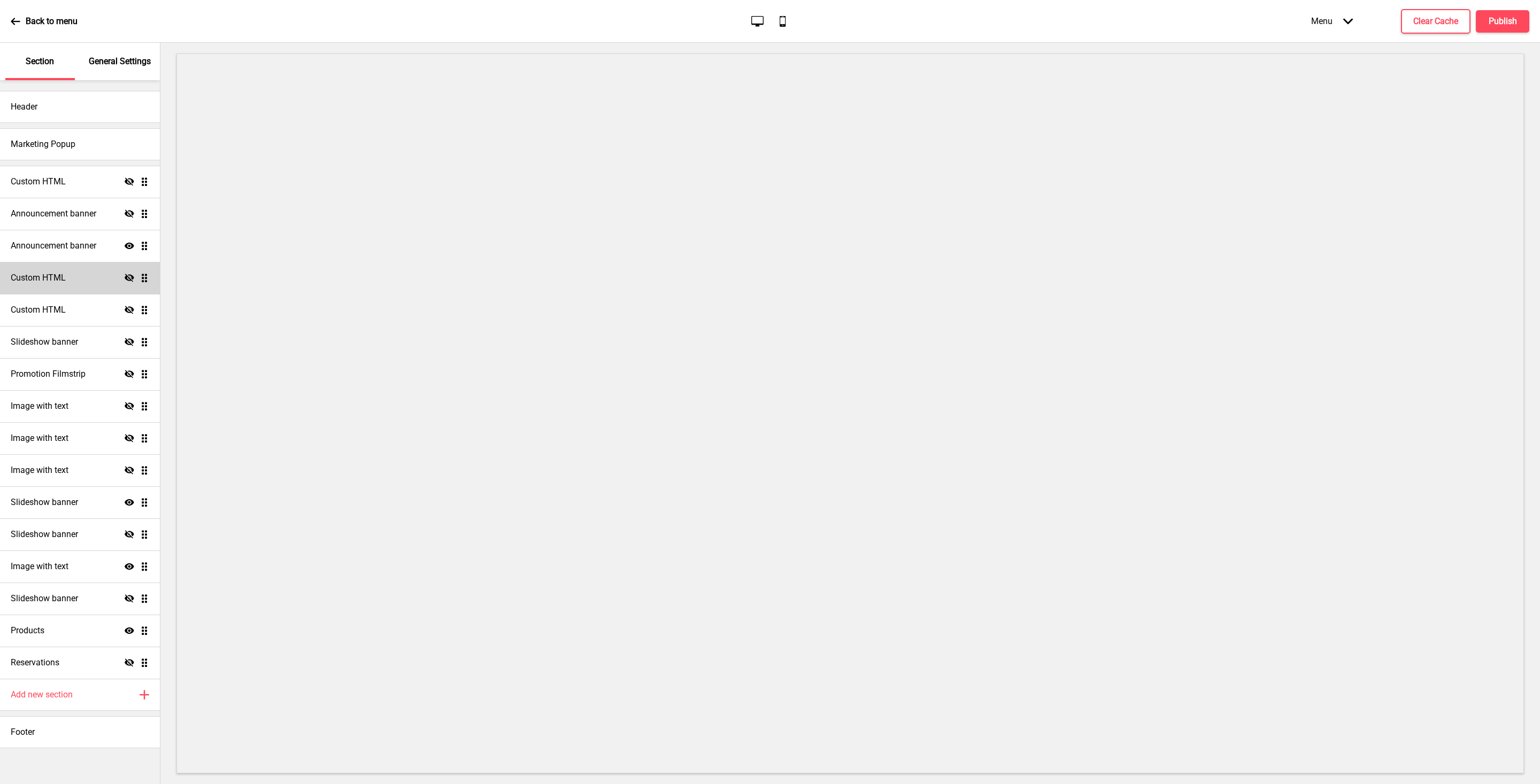
click at [48, 285] on div "Custom HTML Hide Drag" at bounding box center [80, 278] width 160 height 32
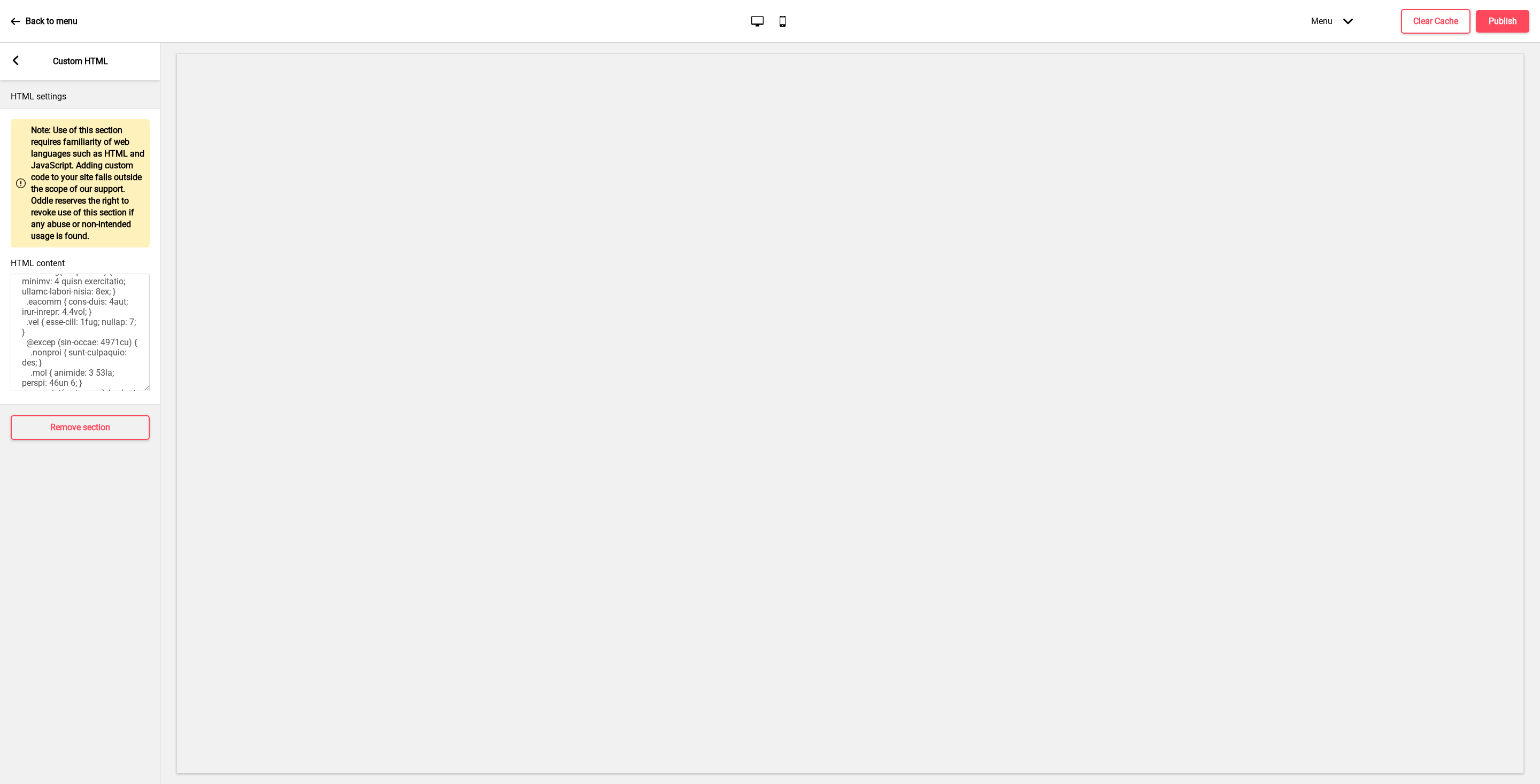
scroll to position [797, 0]
click at [13, 62] on rect at bounding box center [15, 60] width 10 height 10
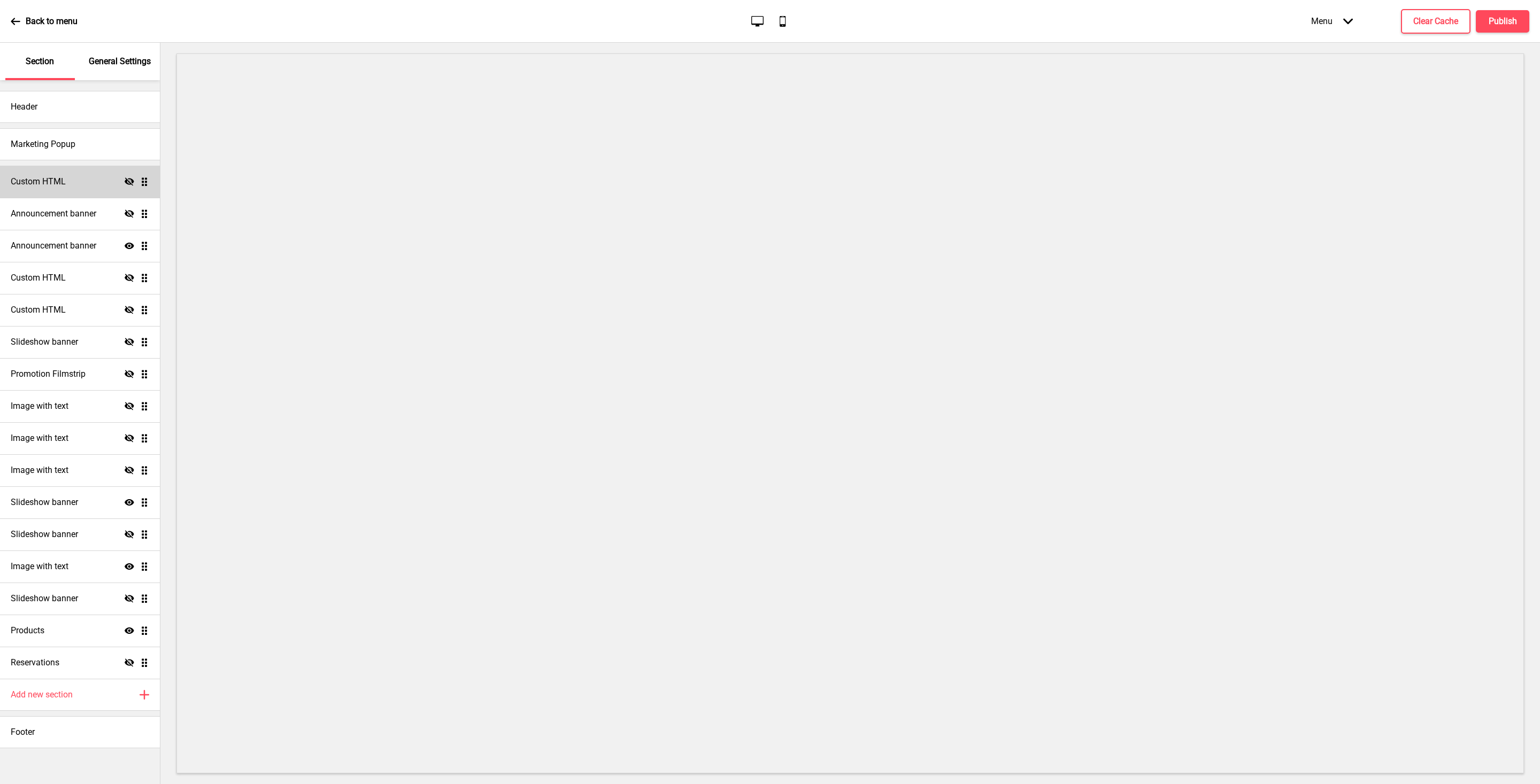
click at [45, 173] on div "Custom HTML Hide Drag" at bounding box center [80, 181] width 160 height 32
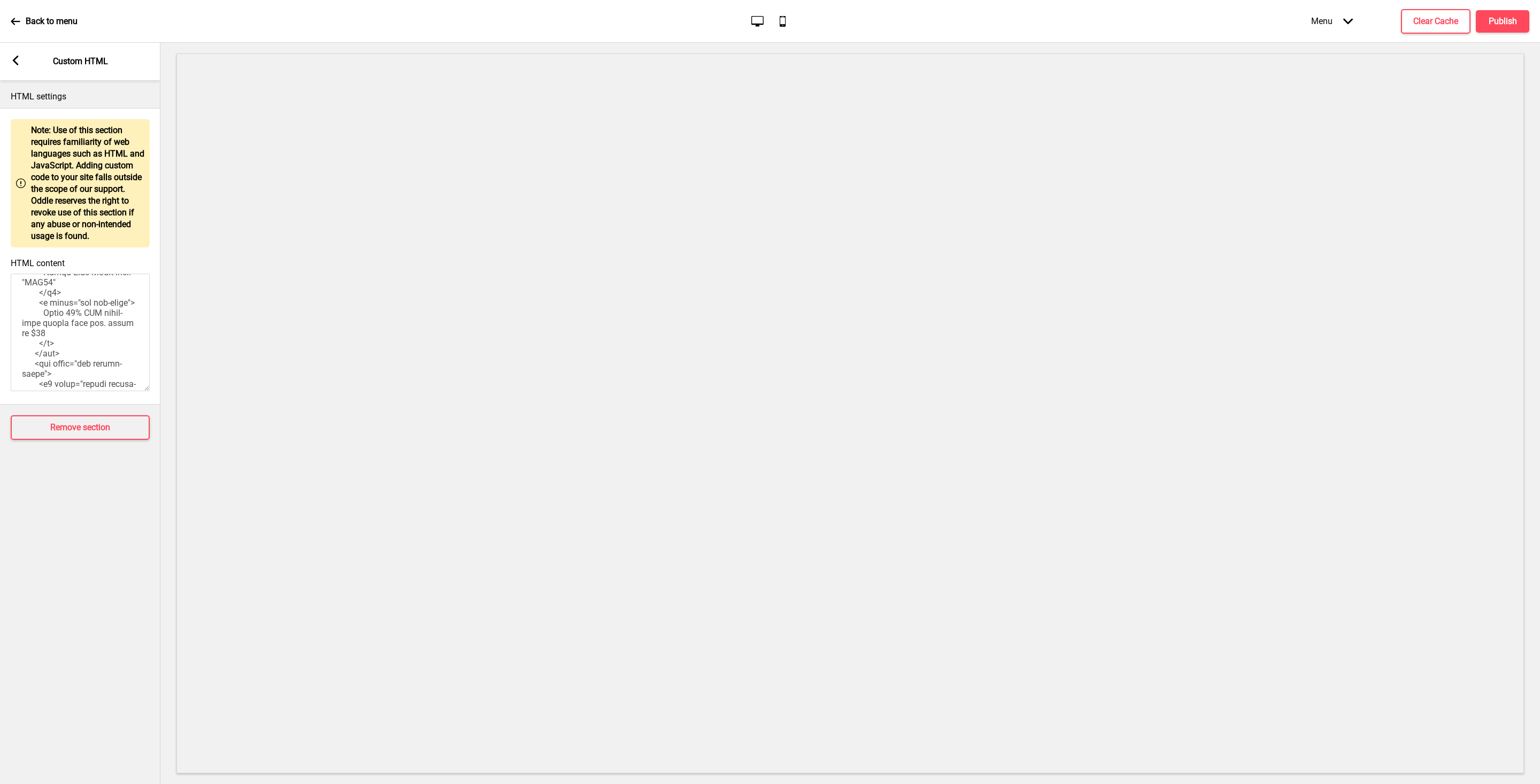
scroll to position [279, 0]
click at [14, 69] on div "Arrow left Custom HTML" at bounding box center [80, 62] width 160 height 38
click at [9, 56] on div "Arrow left Custom HTML" at bounding box center [80, 62] width 160 height 38
click at [17, 59] on rect at bounding box center [15, 60] width 10 height 10
